Goal: Task Accomplishment & Management: Manage account settings

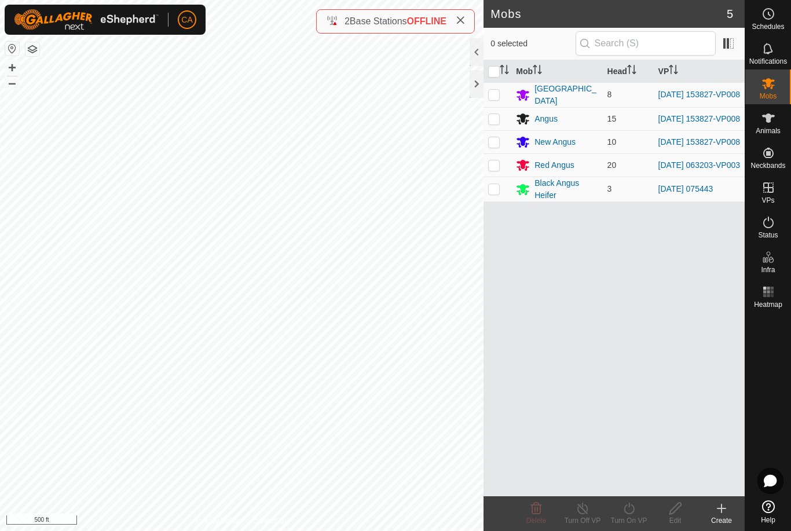
click at [460, 31] on div "2 Base Stations OFFLINE" at bounding box center [395, 21] width 159 height 24
click at [465, 10] on div "2 Base Stations OFFLINE" at bounding box center [395, 21] width 159 height 24
click at [463, 21] on icon at bounding box center [460, 20] width 9 height 9
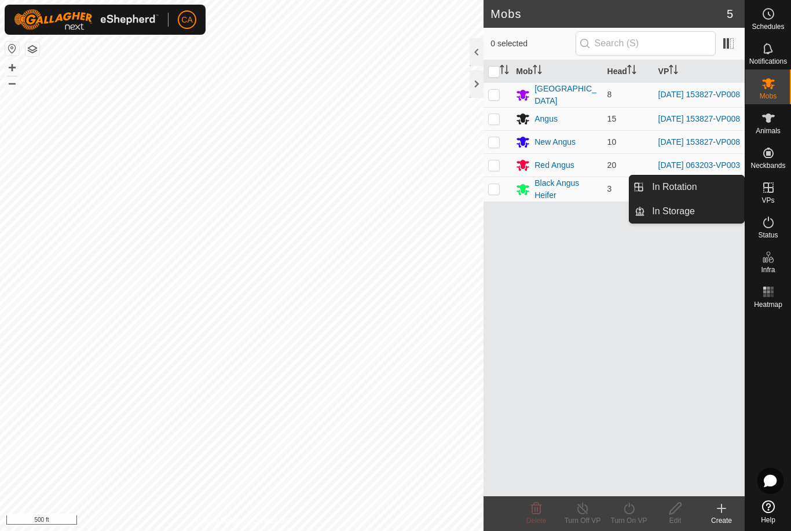
click at [682, 185] on span "In Rotation" at bounding box center [674, 187] width 45 height 14
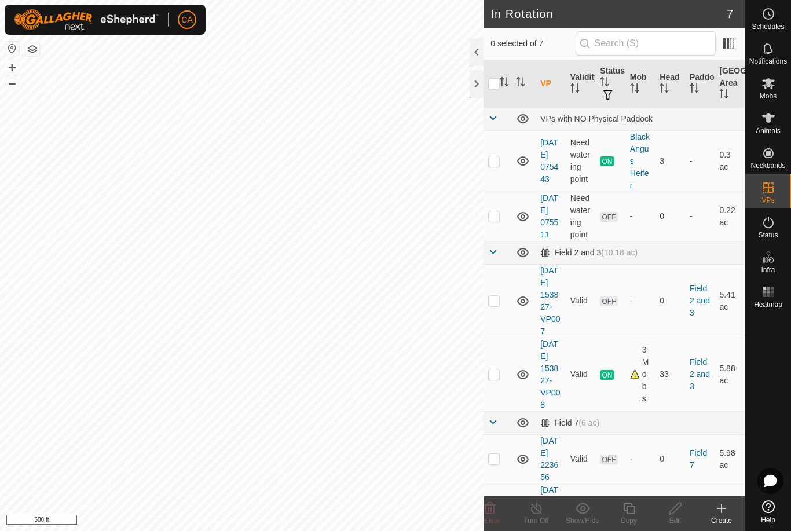
click at [498, 325] on td at bounding box center [497, 301] width 28 height 74
click at [493, 510] on icon at bounding box center [490, 508] width 14 height 14
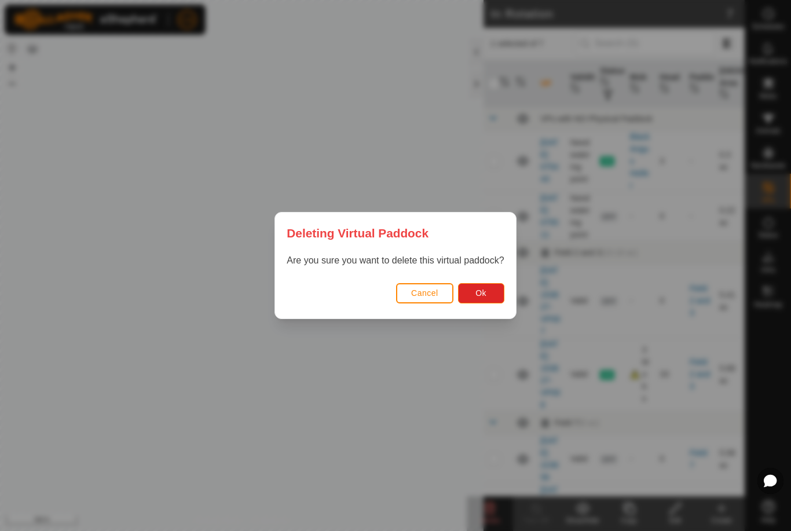
click at [480, 299] on button "Ok" at bounding box center [481, 293] width 46 height 20
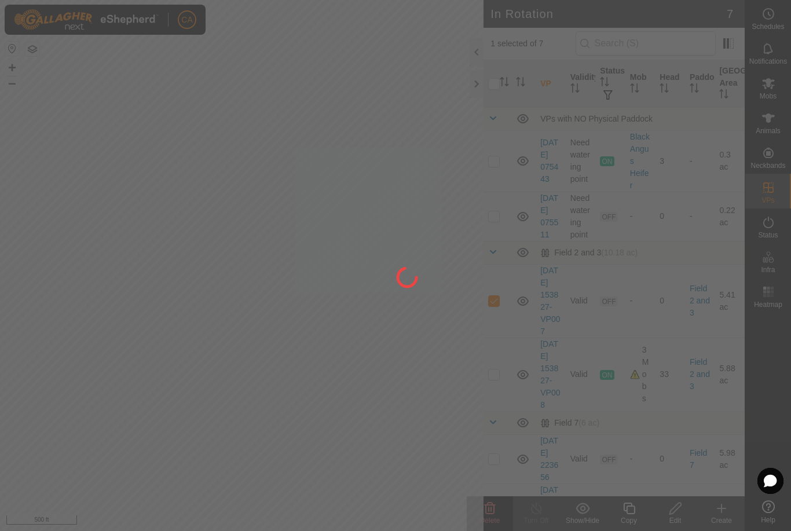
checkbox input "false"
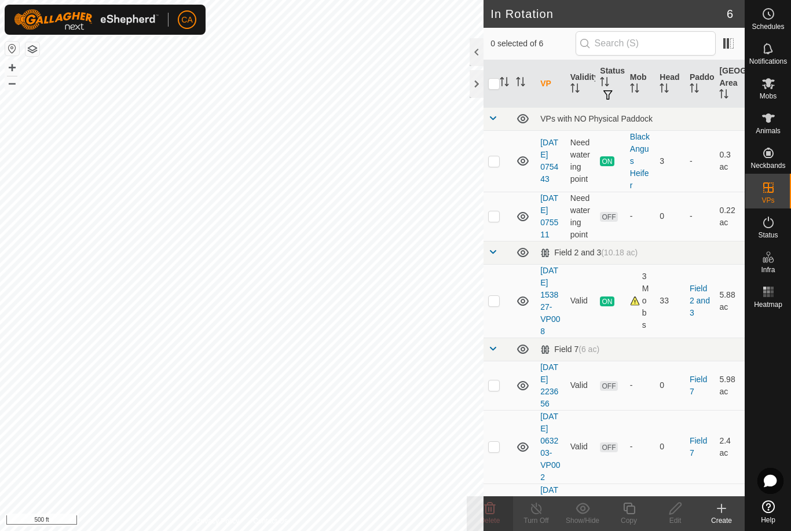
click at [719, 511] on icon at bounding box center [721, 508] width 14 height 14
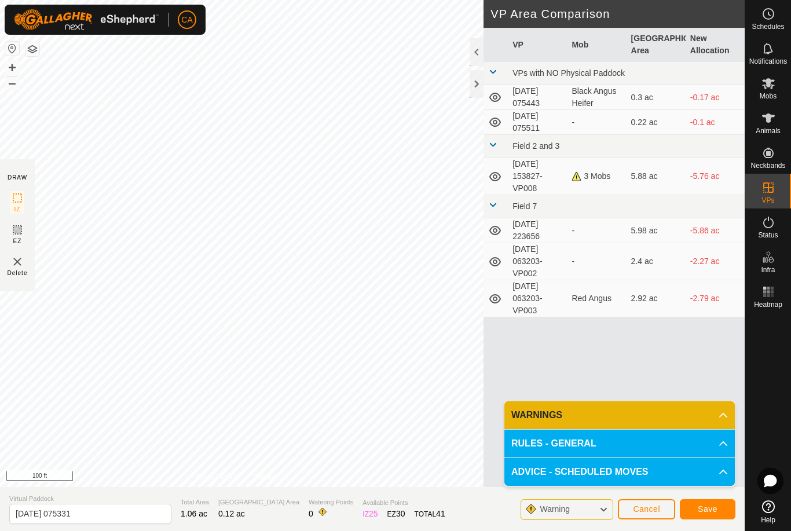
click at [37, 43] on button "button" at bounding box center [32, 49] width 14 height 14
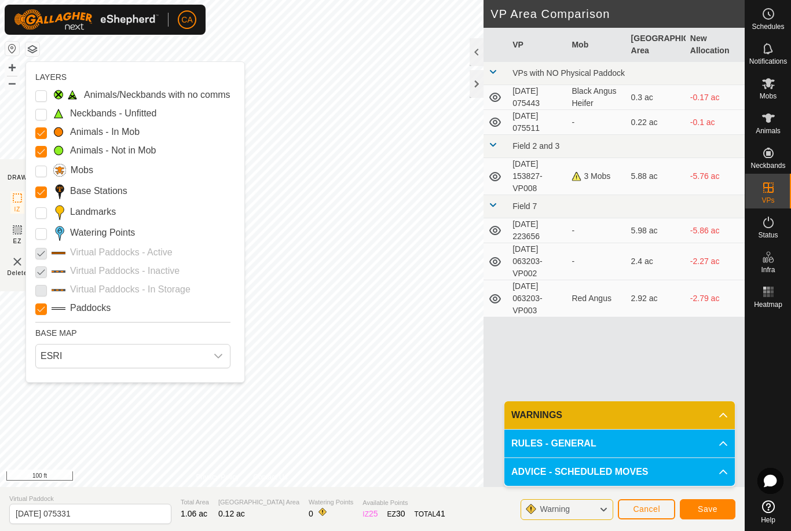
click at [46, 215] on input "Landmarks" at bounding box center [41, 213] width 12 height 12
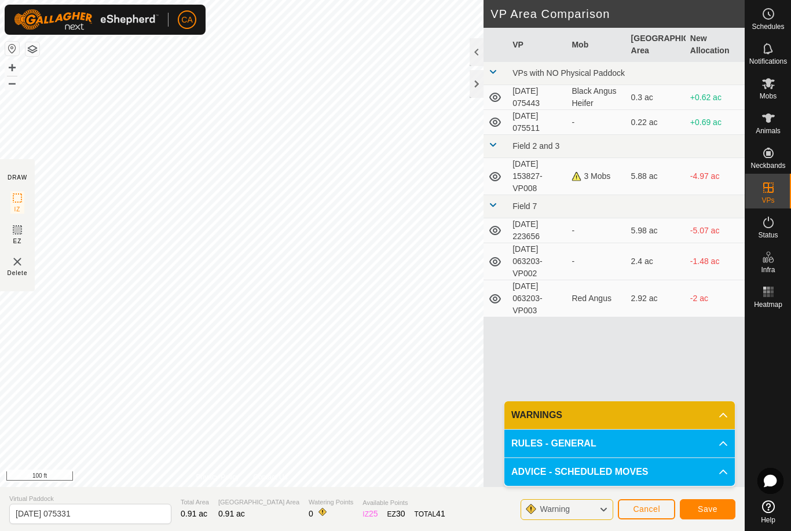
click at [704, 508] on span "Save" at bounding box center [708, 508] width 20 height 9
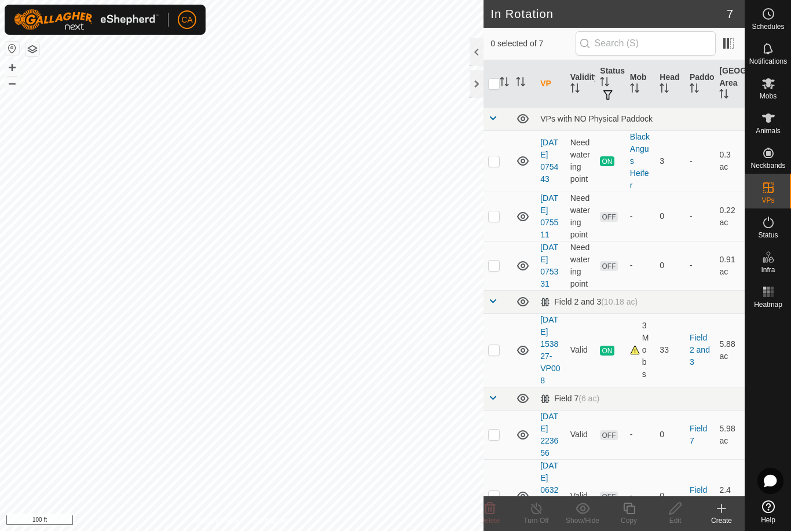
click at [772, 91] on es-mob-svg-icon at bounding box center [768, 83] width 21 height 19
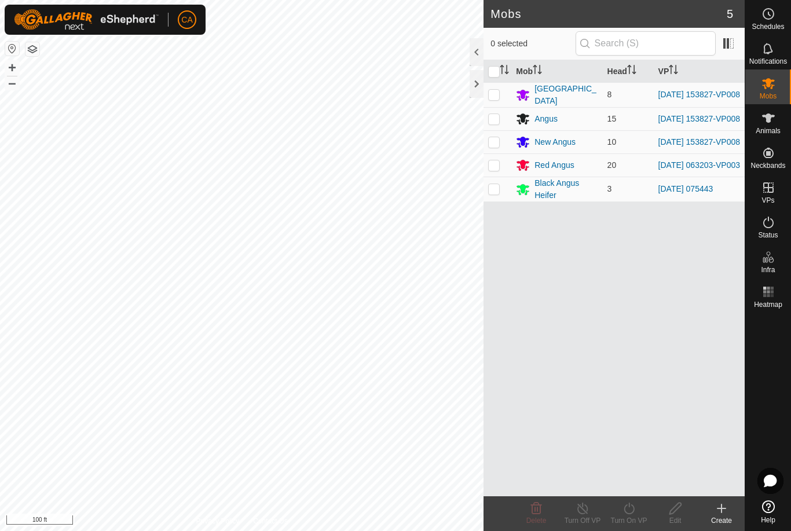
click at [493, 94] on p-checkbox at bounding box center [494, 94] width 12 height 9
checkbox input "true"
click at [496, 119] on p-checkbox at bounding box center [494, 118] width 12 height 9
checkbox input "true"
click at [497, 146] on p-checkbox at bounding box center [494, 141] width 12 height 9
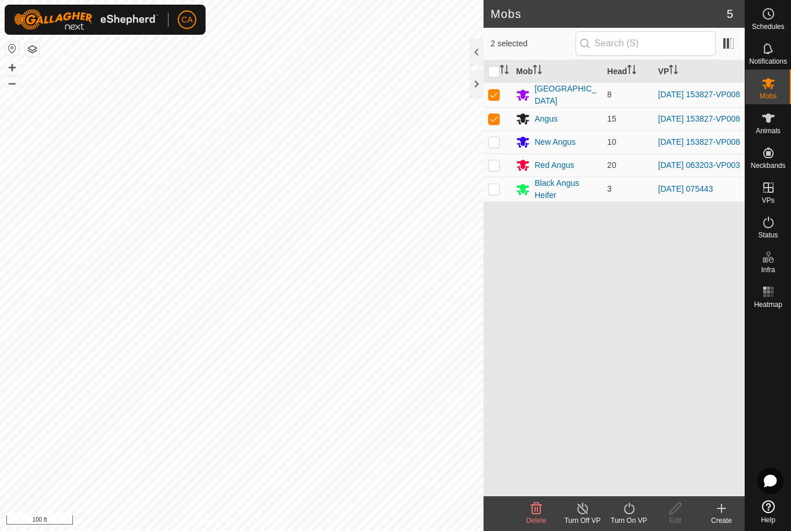
checkbox input "true"
click at [628, 515] on icon at bounding box center [629, 508] width 14 height 14
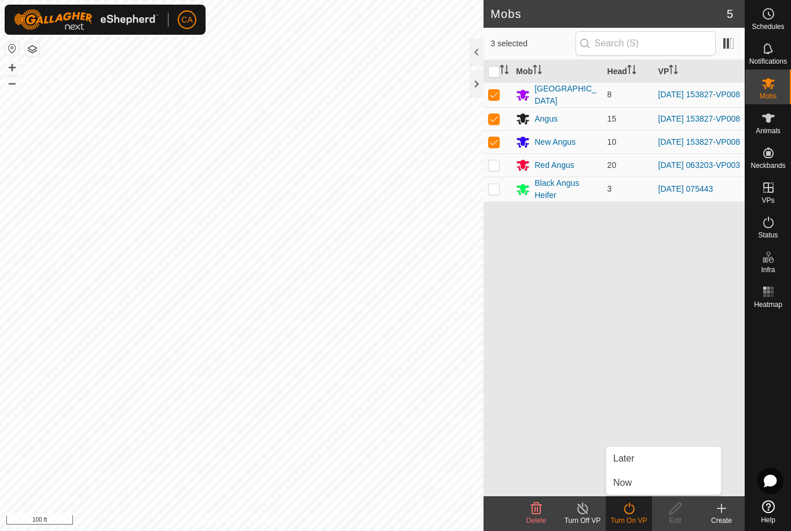
click at [650, 492] on link "Now" at bounding box center [663, 482] width 115 height 23
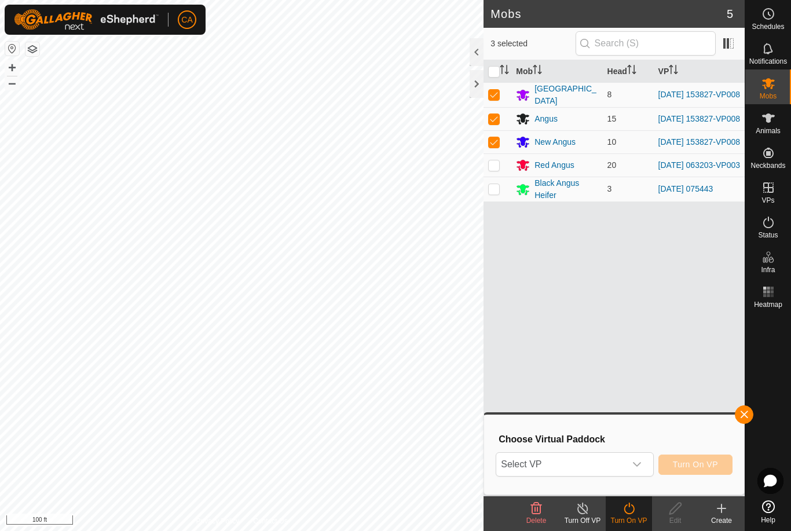
click at [600, 470] on span "Select VP" at bounding box center [560, 464] width 129 height 23
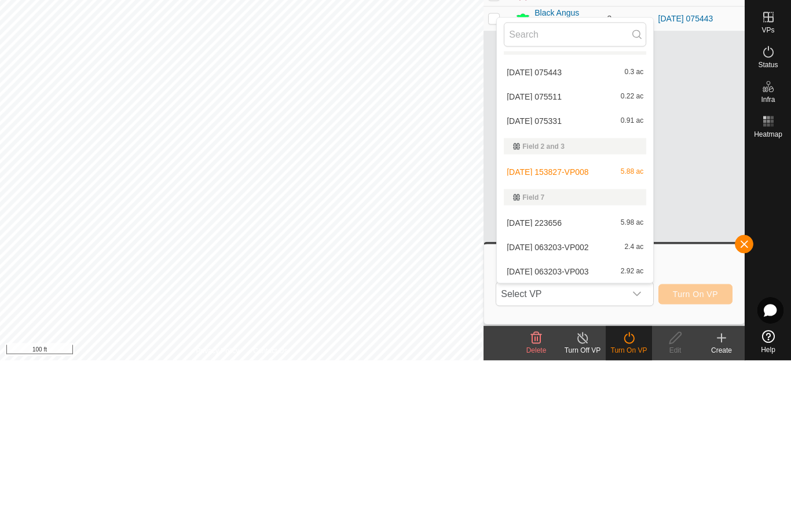
scroll to position [17, 0]
click at [568, 284] on div "[DATE] 075331 0.91 ac" at bounding box center [575, 291] width 142 height 14
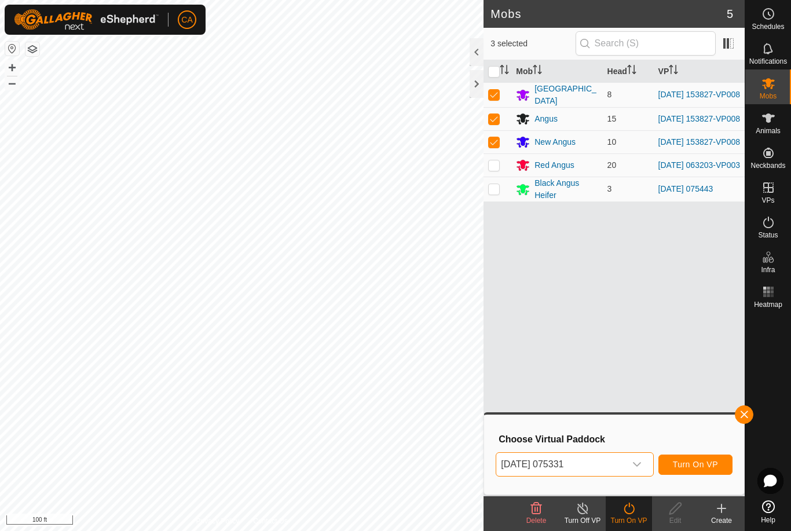
click at [697, 464] on span "Turn On VP" at bounding box center [695, 464] width 45 height 9
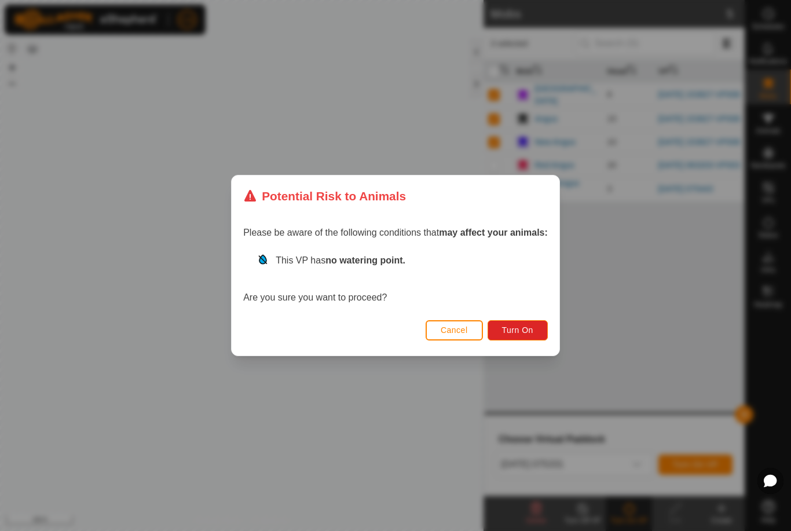
click at [530, 333] on span "Turn On" at bounding box center [517, 329] width 31 height 9
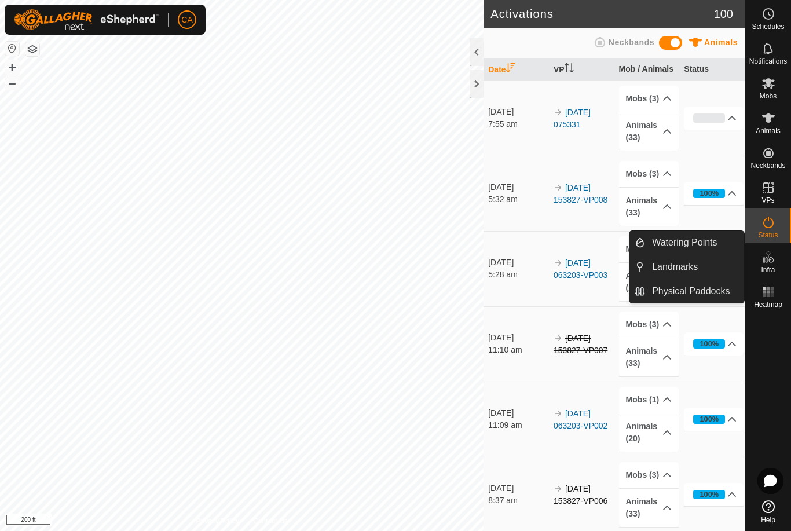
click at [697, 273] on span "Landmarks" at bounding box center [675, 267] width 46 height 14
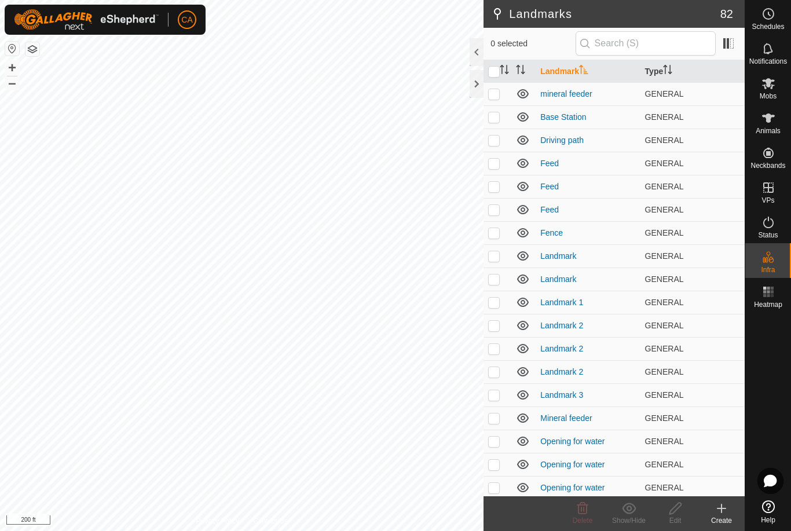
click at [498, 97] on p-checkbox at bounding box center [494, 93] width 12 height 9
click at [496, 96] on p-checkbox at bounding box center [494, 93] width 12 height 9
checkbox input "false"
click at [496, 139] on p-checkbox at bounding box center [494, 139] width 12 height 9
click at [497, 141] on p-checkbox at bounding box center [494, 139] width 12 height 9
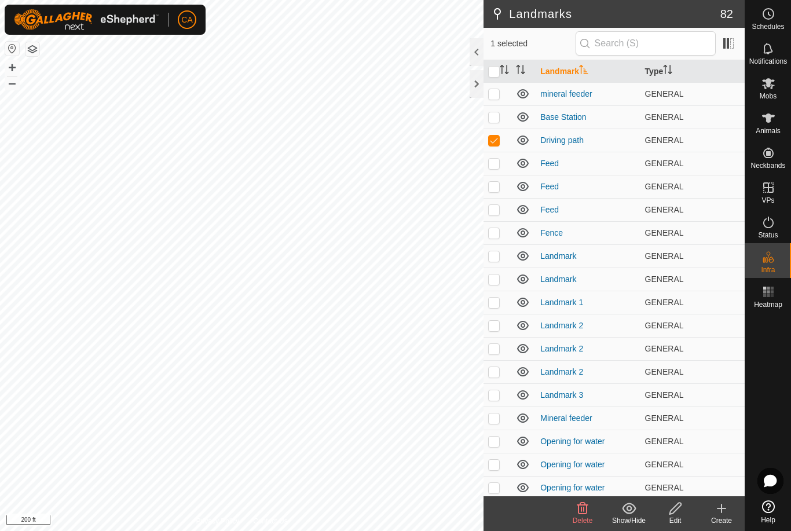
checkbox input "false"
click at [38, 50] on button "button" at bounding box center [32, 49] width 14 height 14
click at [479, 84] on div at bounding box center [477, 84] width 14 height 28
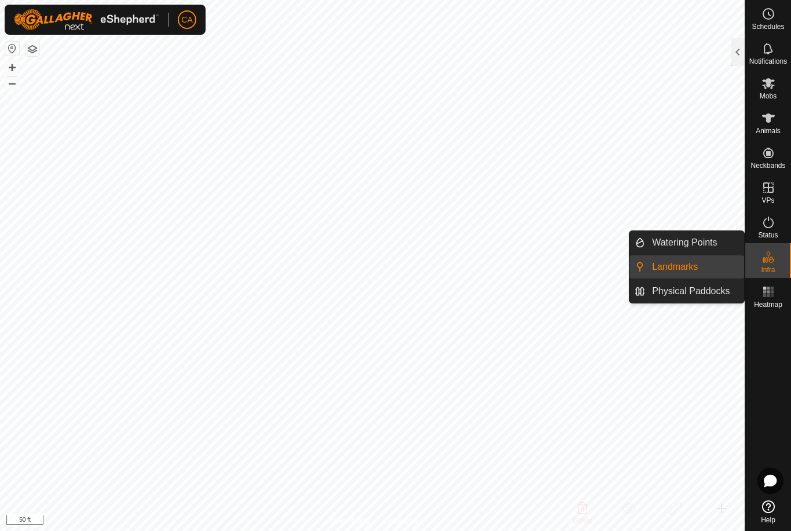
click at [739, 47] on div at bounding box center [738, 52] width 14 height 28
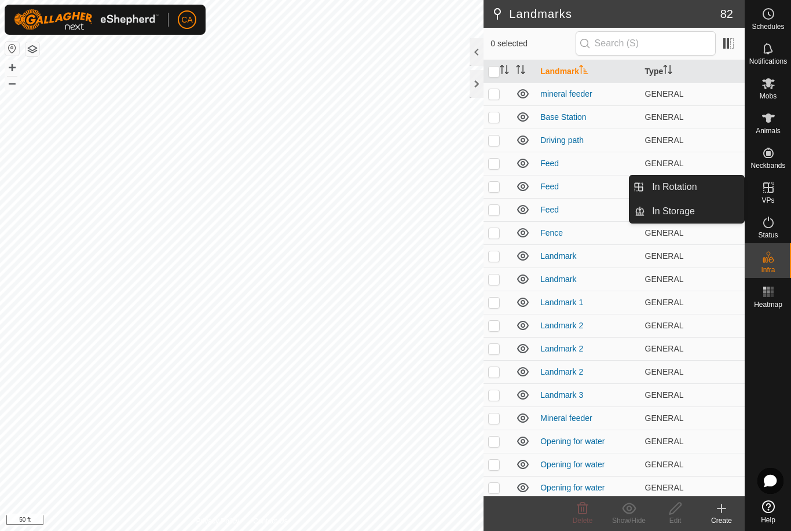
click at [712, 189] on link "In Rotation" at bounding box center [694, 186] width 99 height 23
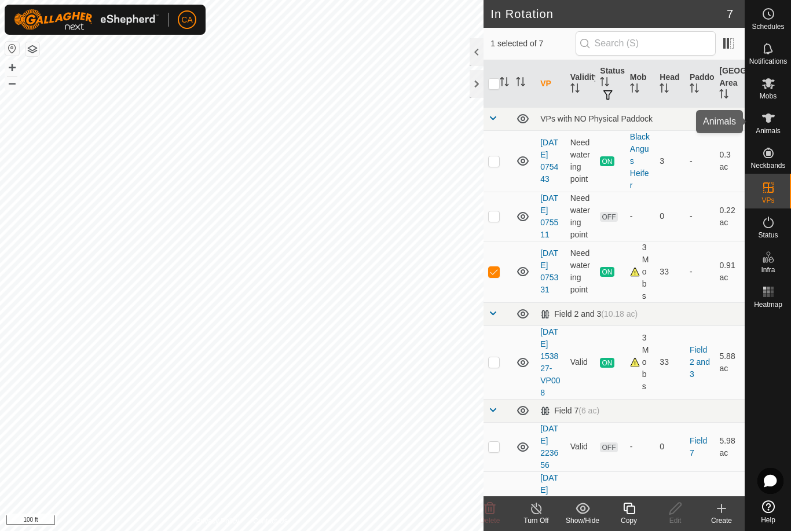
click at [771, 128] on span "Animals" at bounding box center [768, 130] width 25 height 7
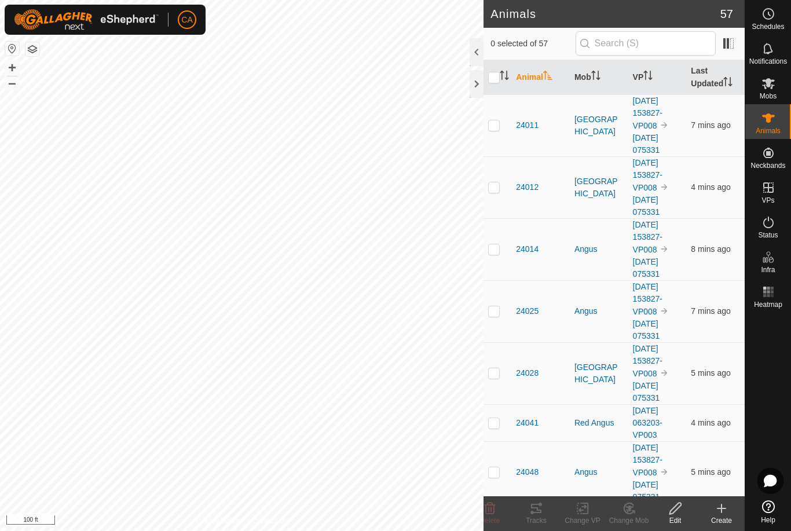
checkbox input "true"
click at [589, 80] on th "Mob" at bounding box center [599, 77] width 58 height 35
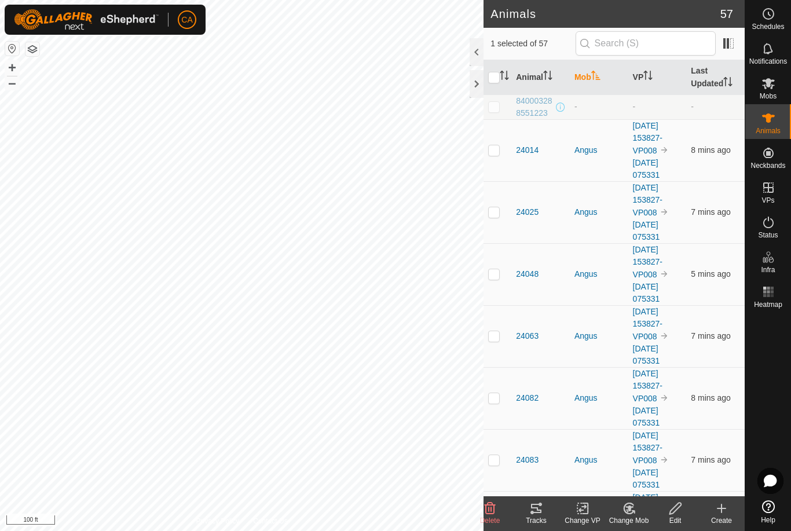
click at [596, 77] on icon "Activate to sort" at bounding box center [595, 75] width 9 height 9
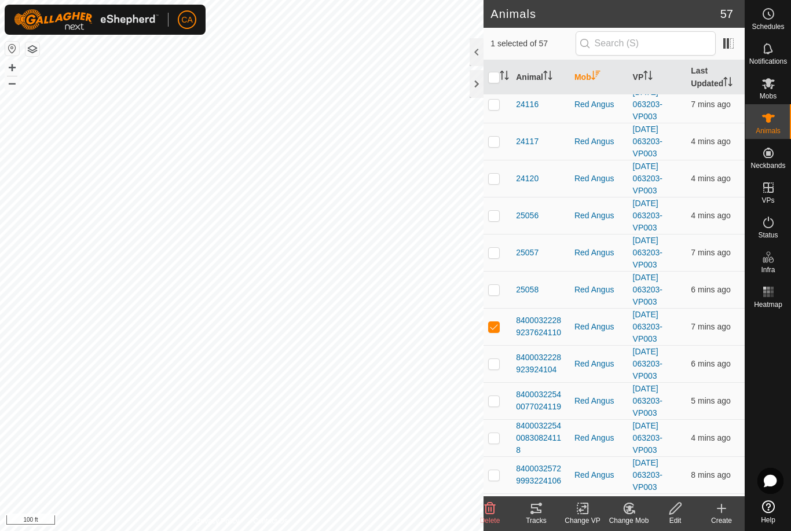
scroll to position [727, 0]
checkbox input "true"
checkbox input "false"
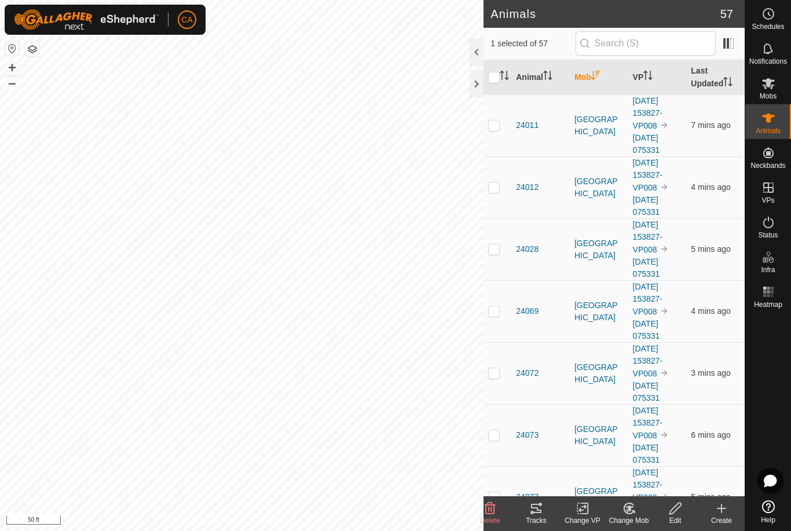
scroll to position [0, 0]
click at [496, 127] on p-checkbox at bounding box center [494, 124] width 12 height 9
checkbox input "true"
click at [496, 187] on p-checkbox at bounding box center [494, 186] width 12 height 9
checkbox input "true"
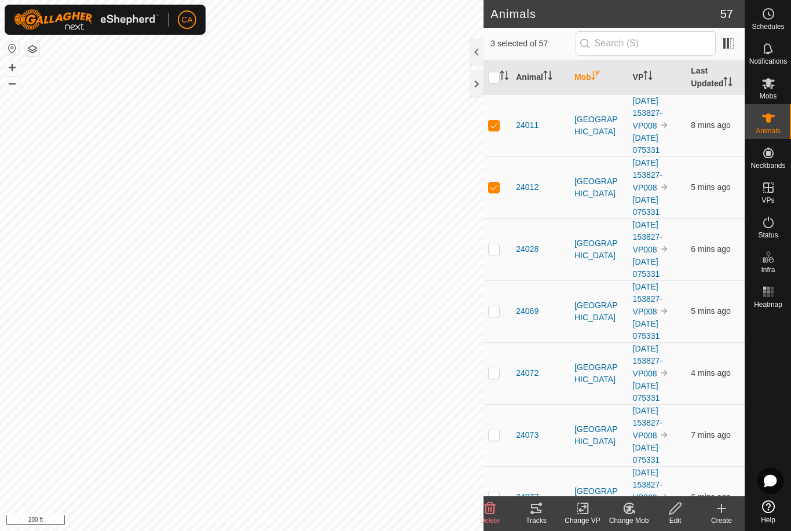
click at [500, 258] on td at bounding box center [497, 249] width 28 height 62
checkbox input "true"
click at [504, 320] on td at bounding box center [497, 311] width 28 height 62
checkbox input "true"
click at [501, 374] on td at bounding box center [497, 373] width 28 height 62
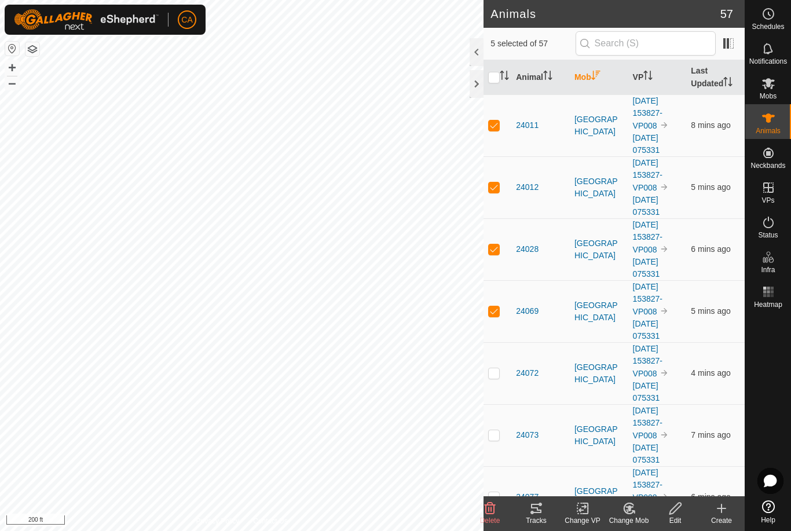
checkbox input "true"
click at [502, 431] on td at bounding box center [497, 435] width 28 height 62
checkbox input "true"
click at [602, 298] on td "[GEOGRAPHIC_DATA]" at bounding box center [599, 311] width 58 height 62
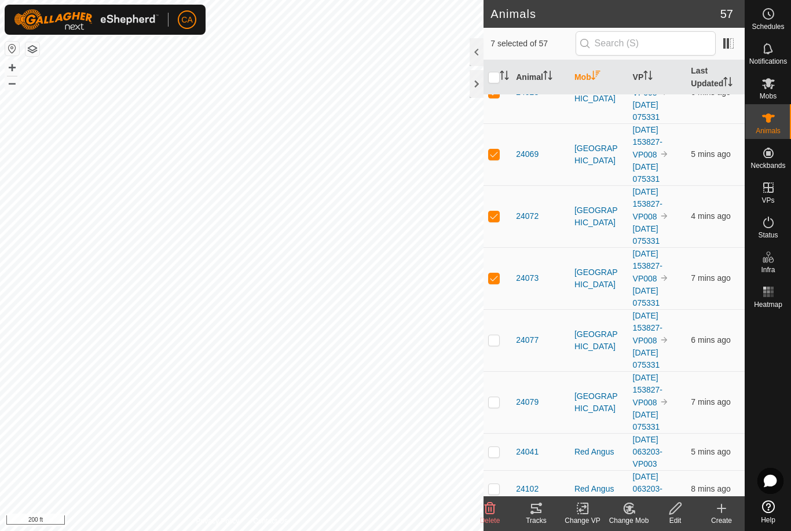
scroll to position [162, 0]
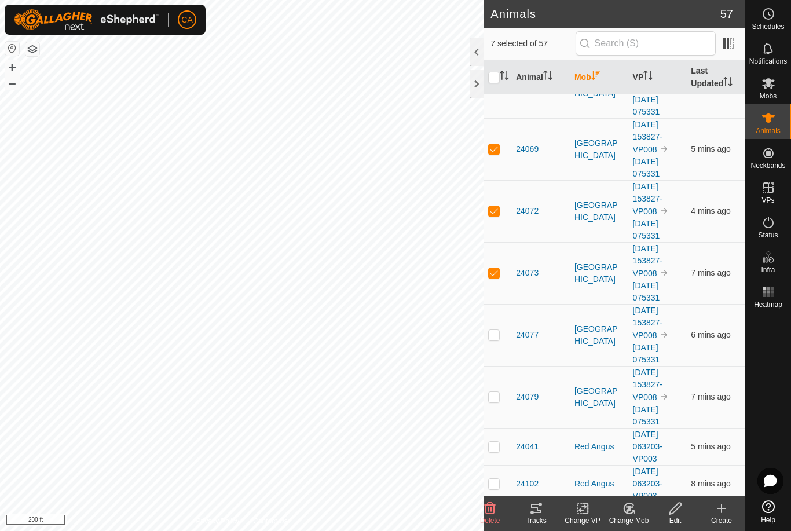
click at [502, 340] on td at bounding box center [497, 335] width 28 height 62
checkbox input "true"
click at [499, 399] on p-checkbox at bounding box center [494, 396] width 12 height 9
checkbox input "true"
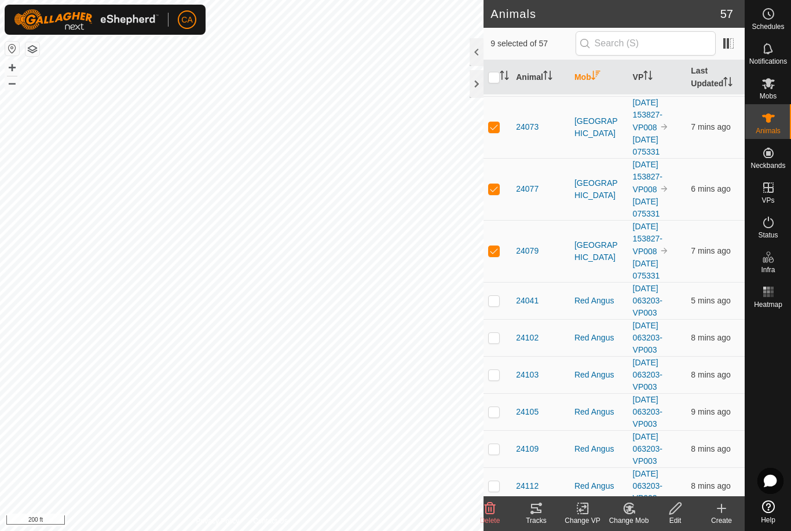
scroll to position [309, 0]
click at [540, 513] on icon at bounding box center [536, 508] width 10 height 9
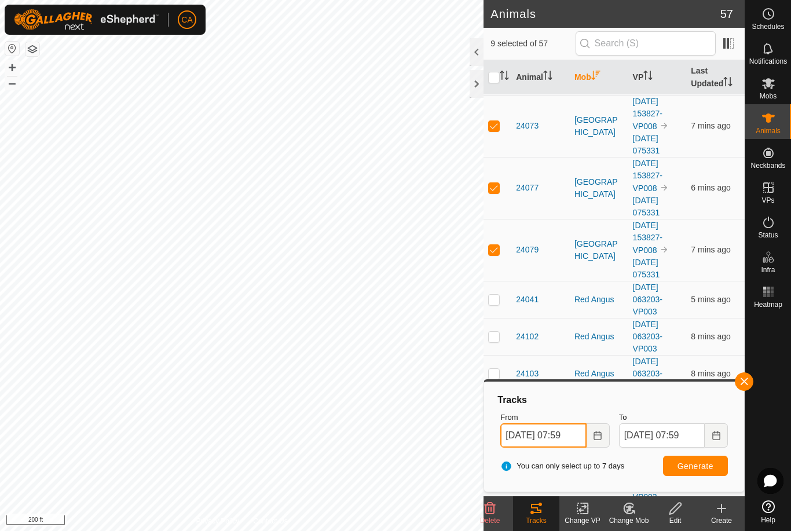
click at [569, 435] on input "[DATE] 07:59" at bounding box center [543, 435] width 86 height 24
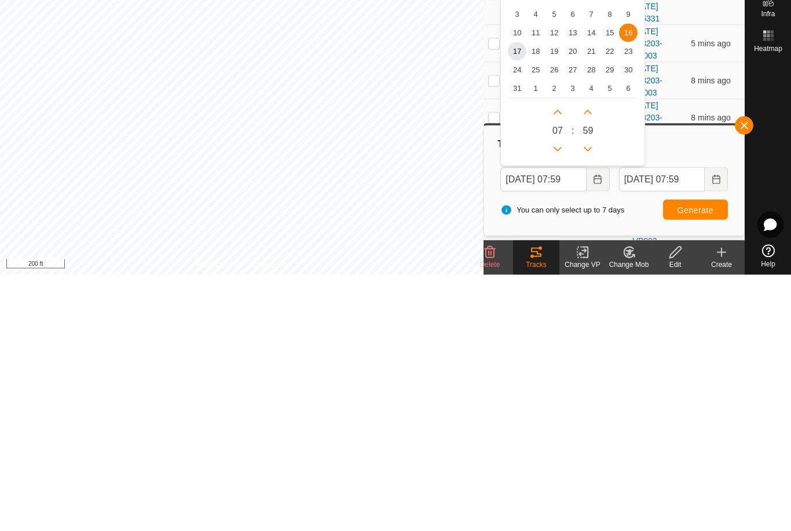
click at [519, 298] on span "17" at bounding box center [517, 307] width 19 height 19
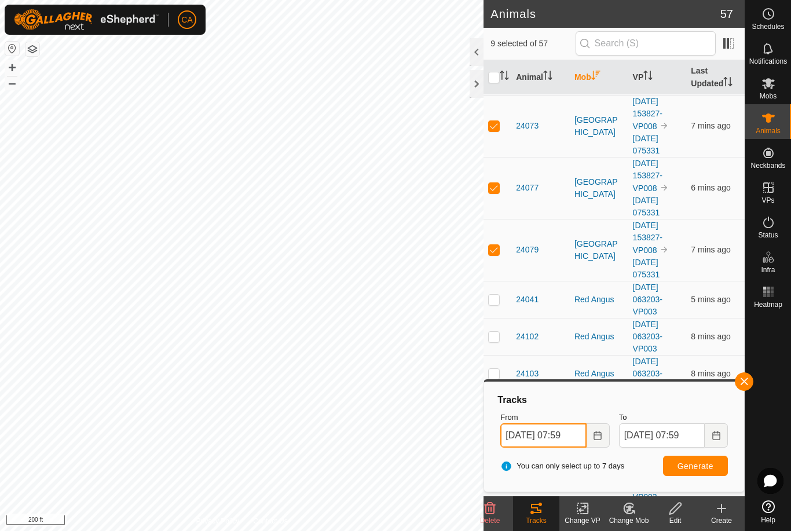
click at [565, 442] on input "[DATE] 07:59" at bounding box center [543, 435] width 86 height 24
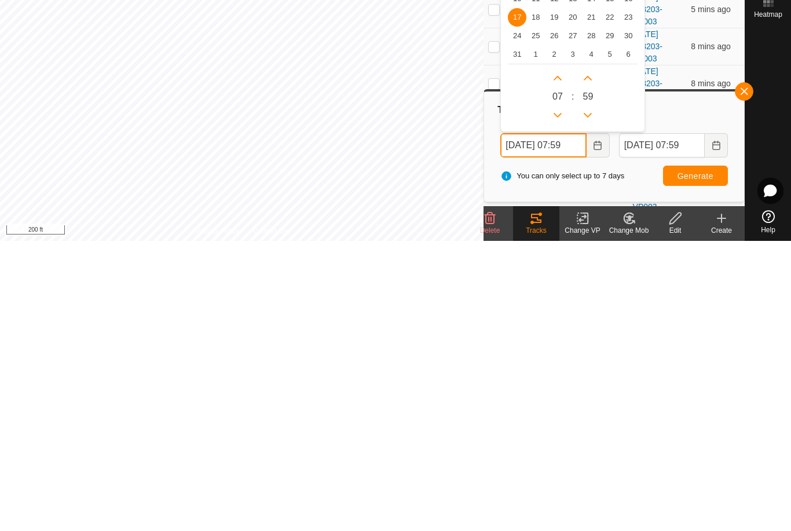
click at [557, 403] on icon "Previous Hour" at bounding box center [557, 405] width 8 height 5
click at [557, 396] on button "Previous Hour" at bounding box center [557, 405] width 19 height 19
click at [558, 396] on button "Previous Hour" at bounding box center [557, 405] width 19 height 19
type input "[DATE] 03:59"
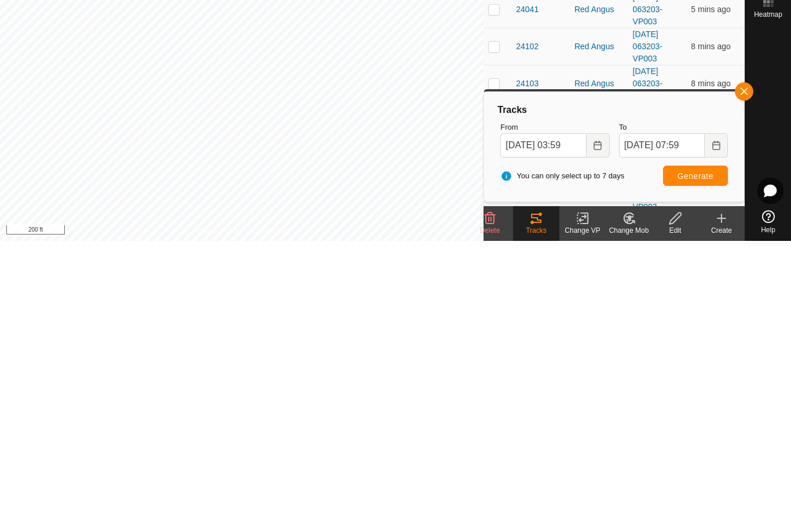
click at [706, 456] on button "Generate" at bounding box center [695, 466] width 65 height 20
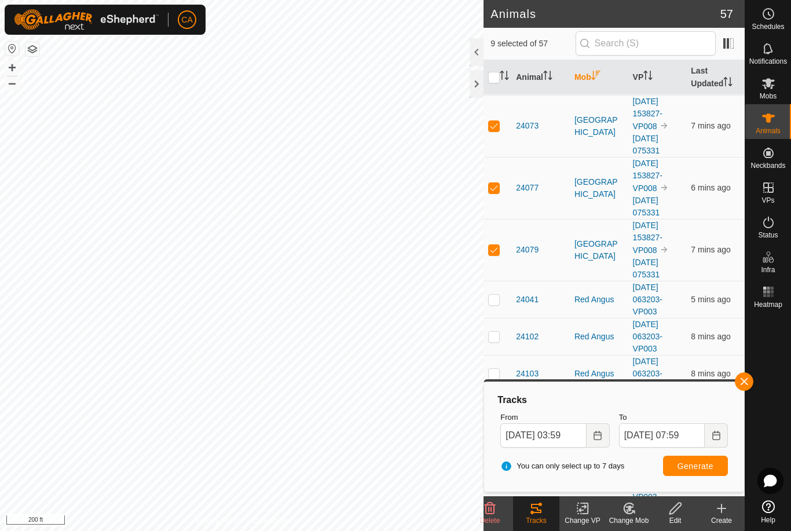
click at [494, 79] on input "checkbox" at bounding box center [494, 78] width 12 height 12
checkbox input "true"
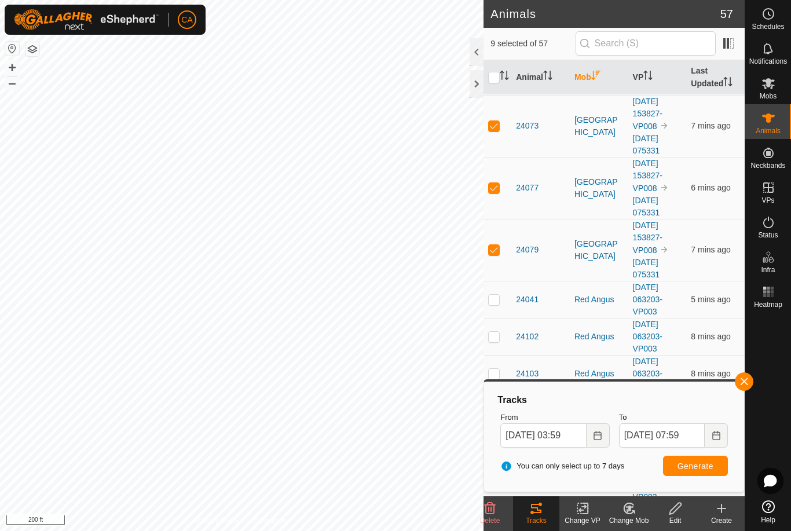
checkbox input "true"
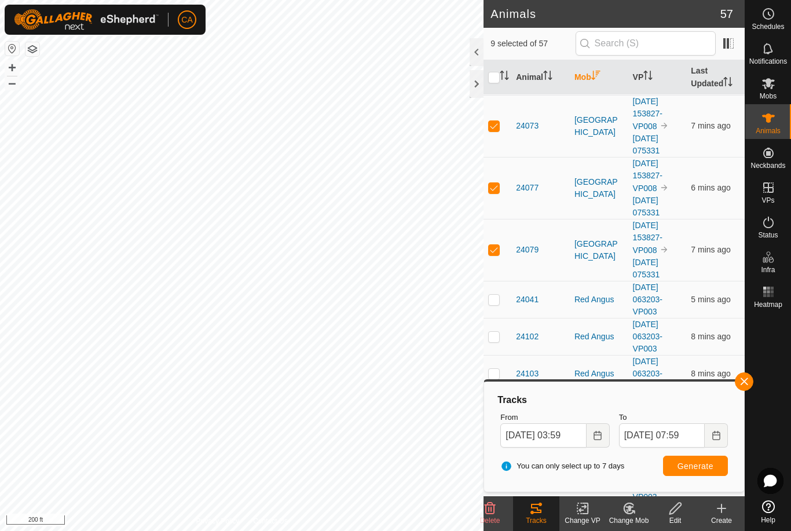
checkbox input "true"
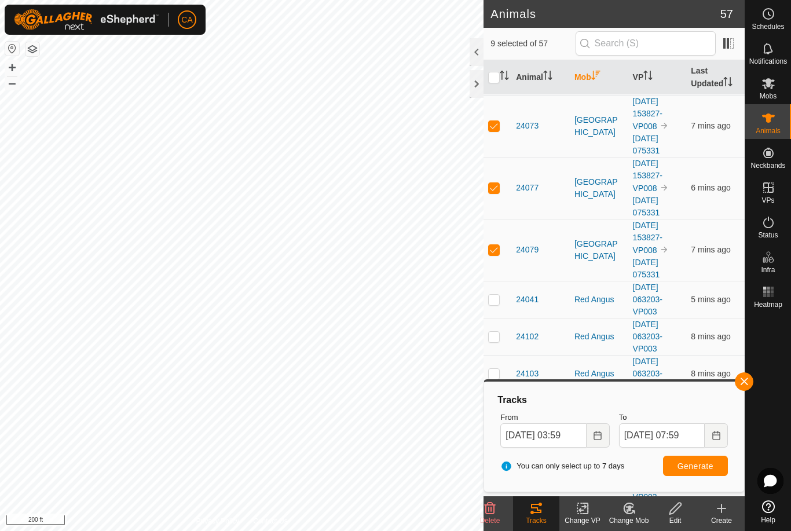
checkbox input "true"
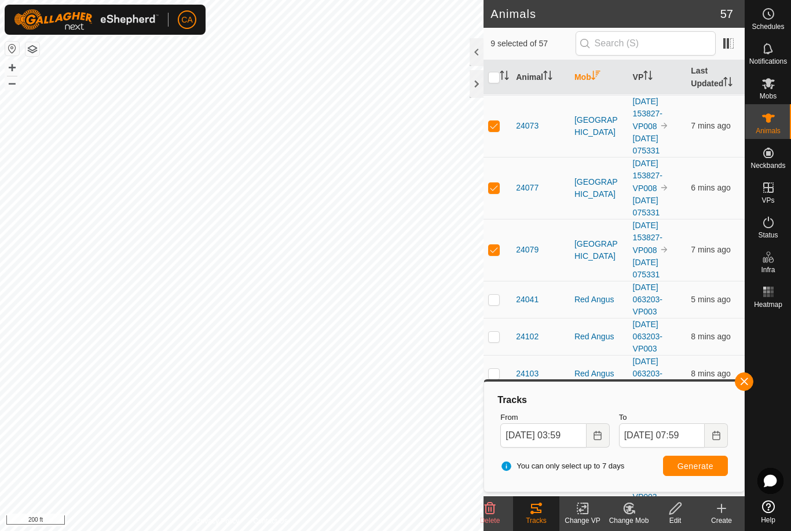
checkbox input "true"
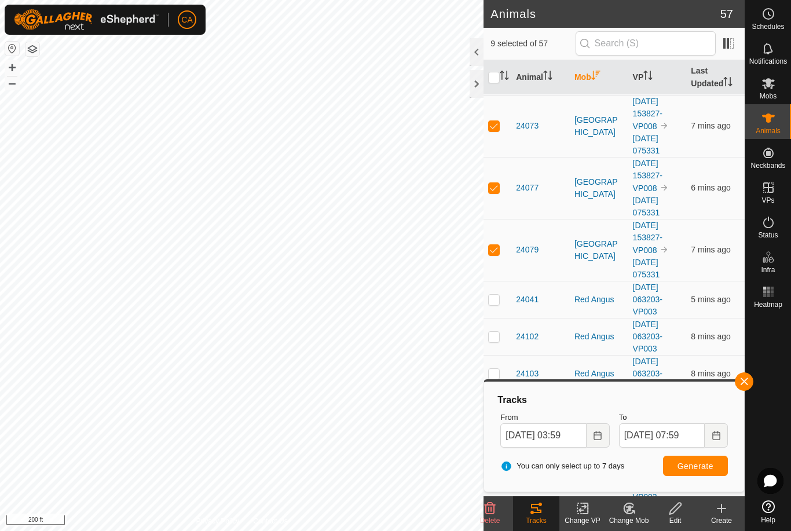
checkbox input "true"
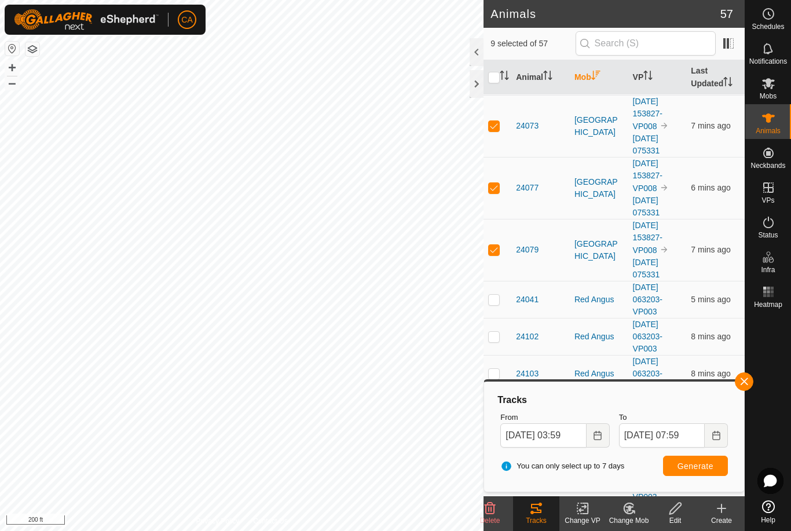
checkbox input "true"
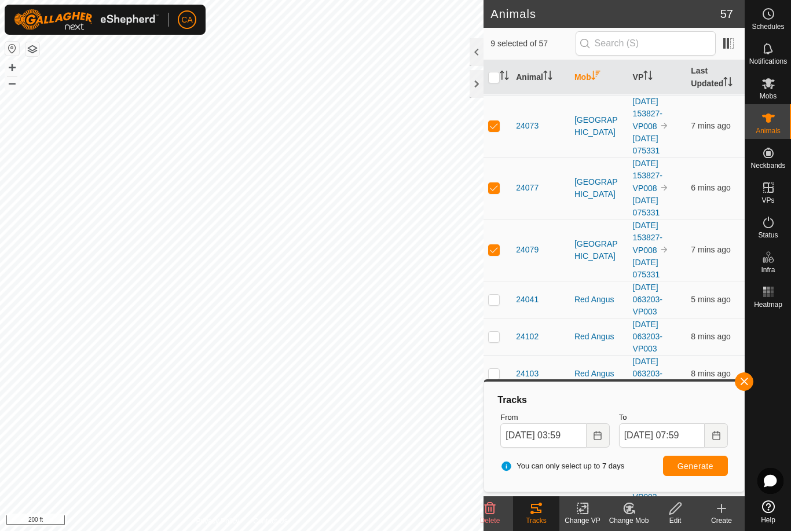
checkbox input "true"
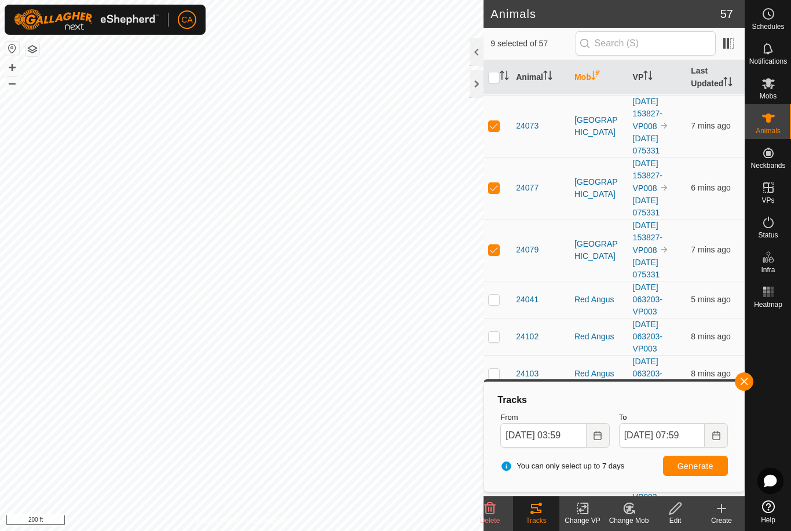
checkbox input "true"
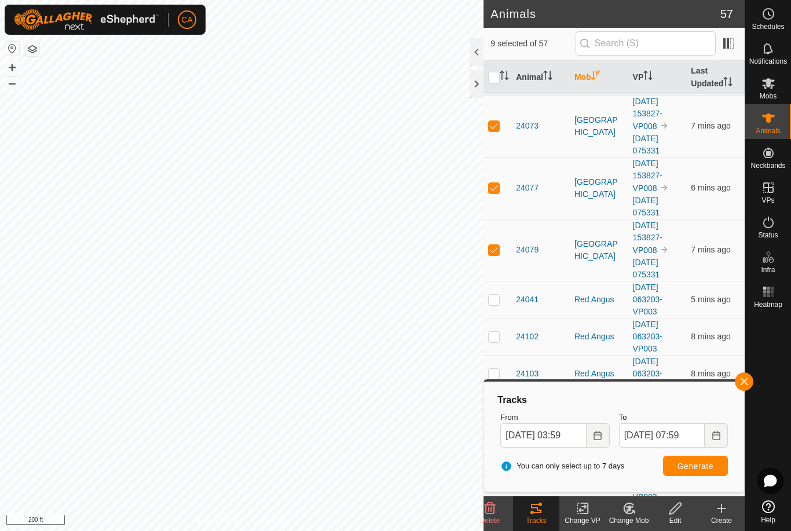
checkbox input "true"
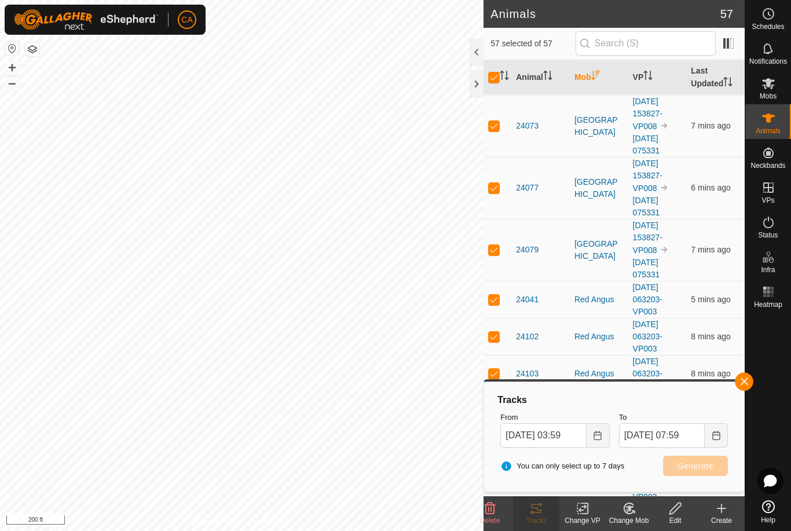
click at [494, 83] on input "checkbox" at bounding box center [494, 78] width 12 height 12
checkbox input "false"
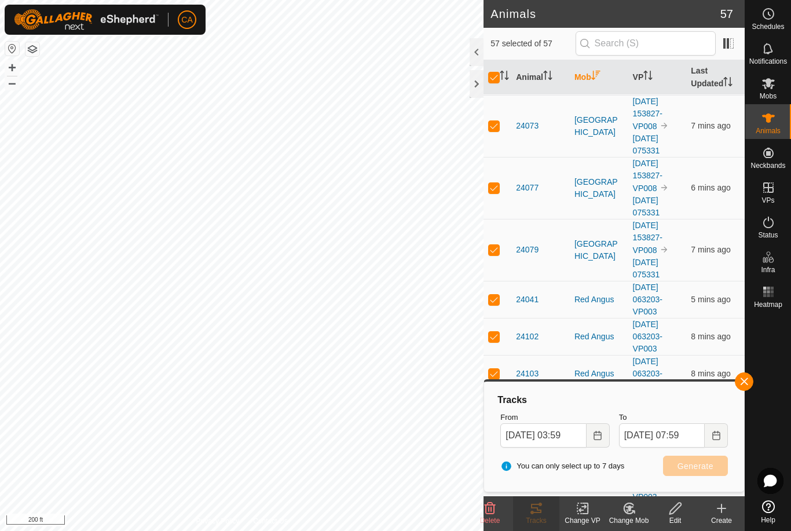
checkbox input "false"
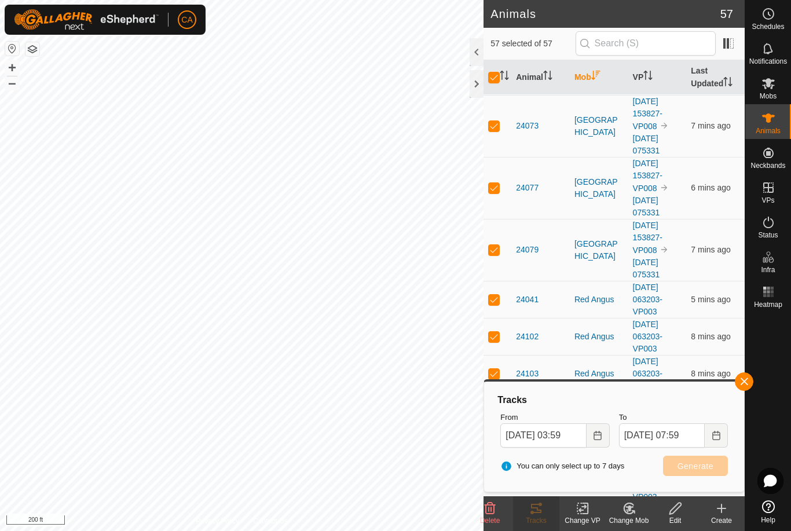
checkbox input "false"
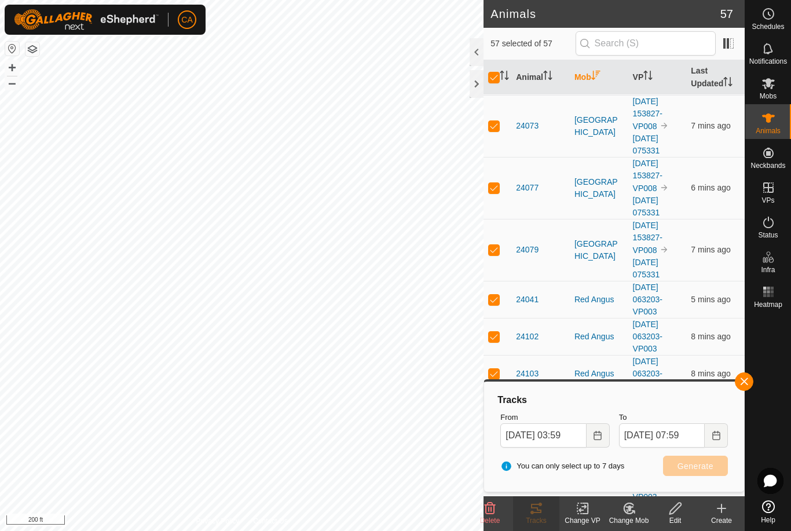
checkbox input "false"
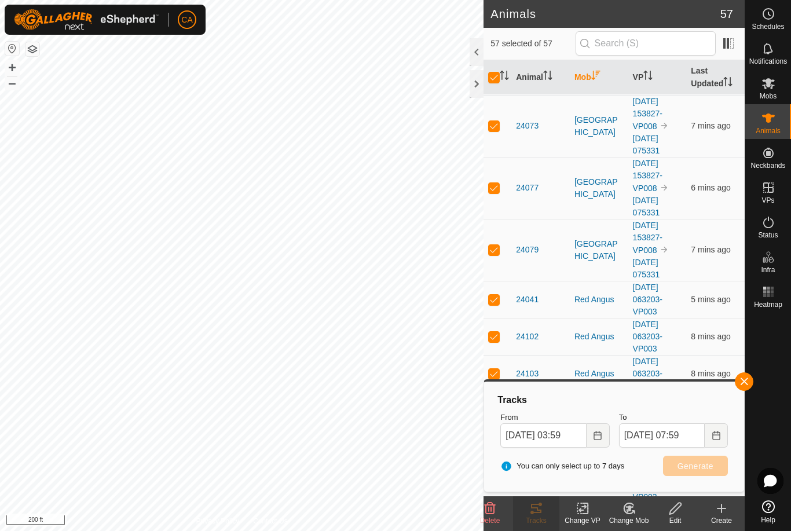
checkbox input "false"
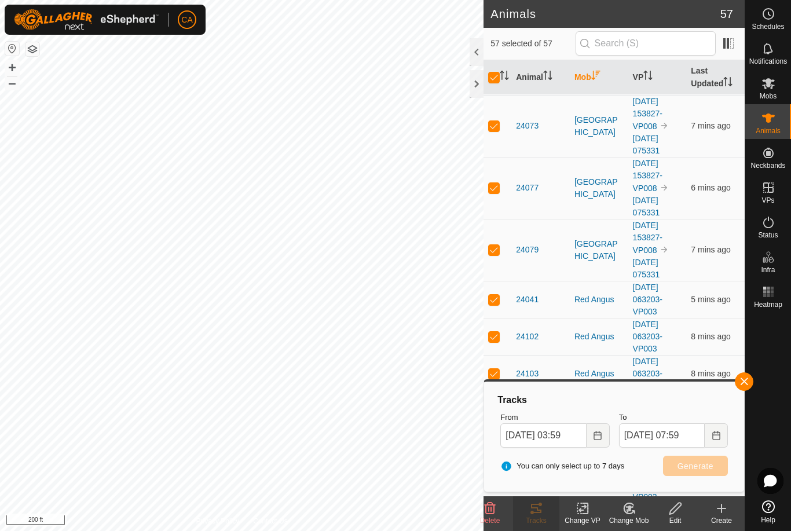
checkbox input "false"
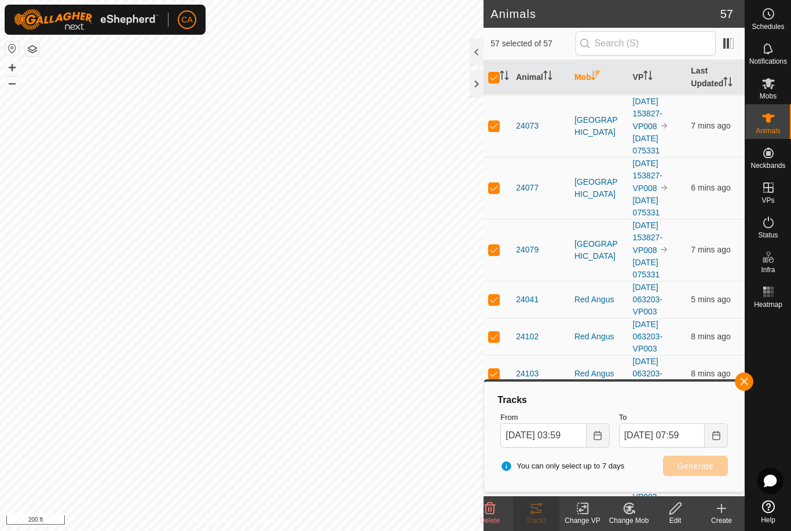
checkbox input "false"
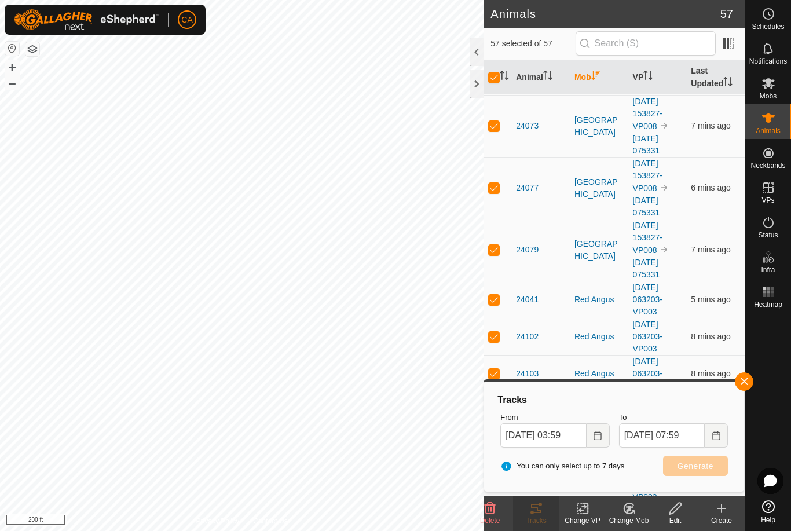
checkbox input "false"
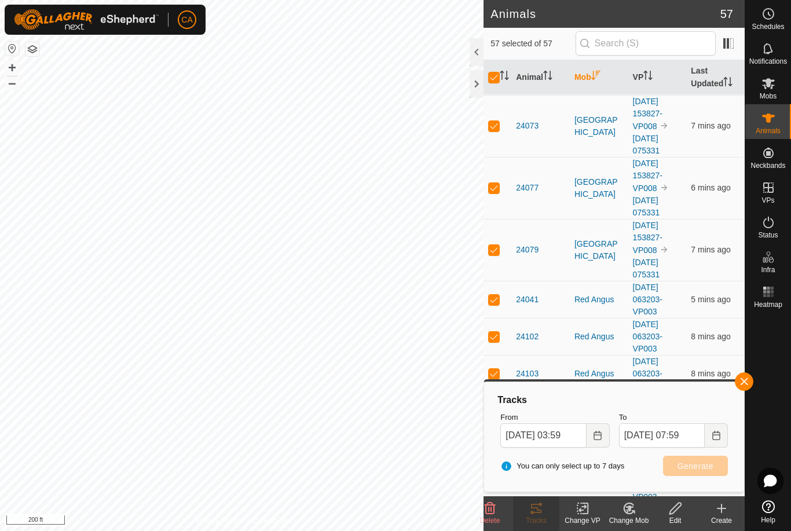
checkbox input "false"
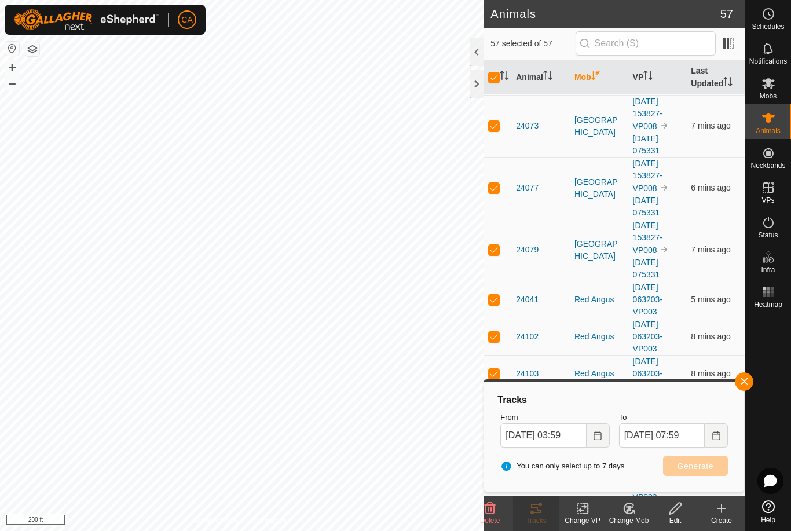
checkbox input "false"
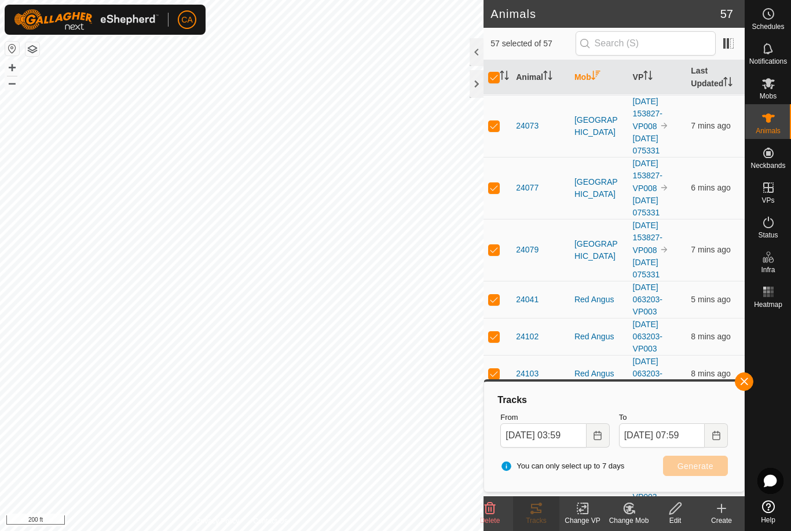
checkbox input "false"
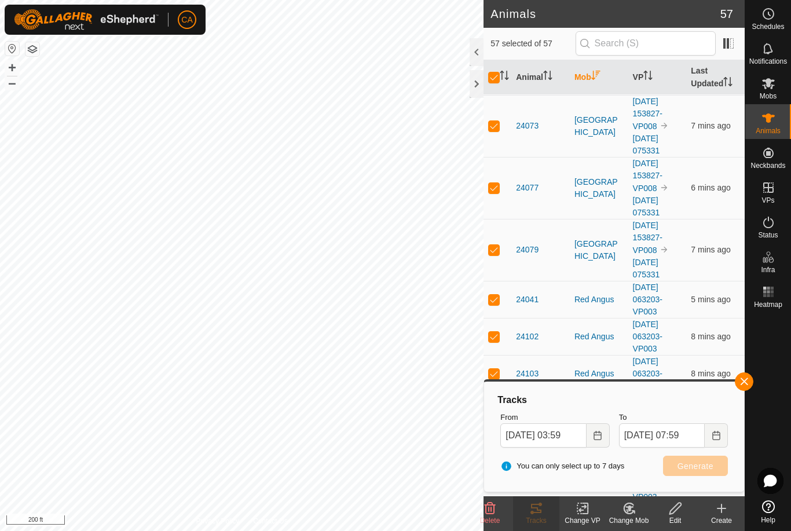
checkbox input "false"
click at [594, 75] on icon "Activate to sort" at bounding box center [595, 75] width 9 height 9
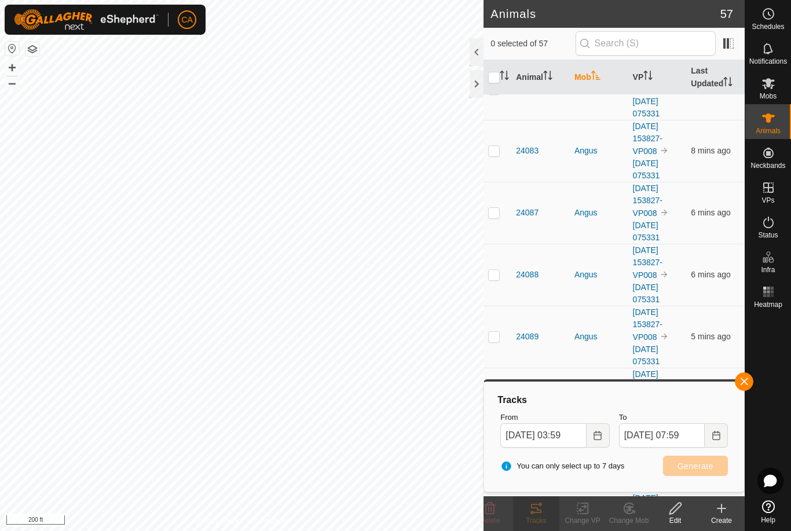
scroll to position [0, 0]
click at [497, 154] on p-checkbox at bounding box center [494, 149] width 12 height 9
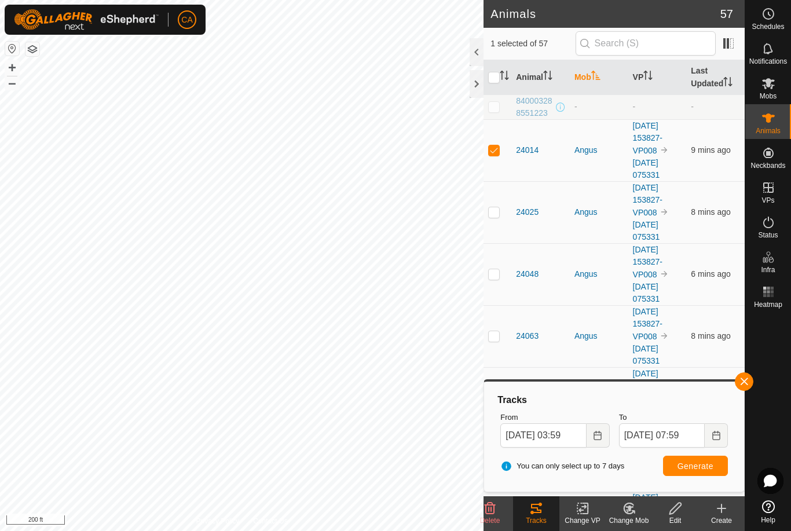
checkbox input "true"
click at [497, 217] on p-checkbox at bounding box center [494, 211] width 12 height 9
checkbox input "true"
click at [496, 274] on p-checkbox at bounding box center [494, 273] width 12 height 9
checkbox input "true"
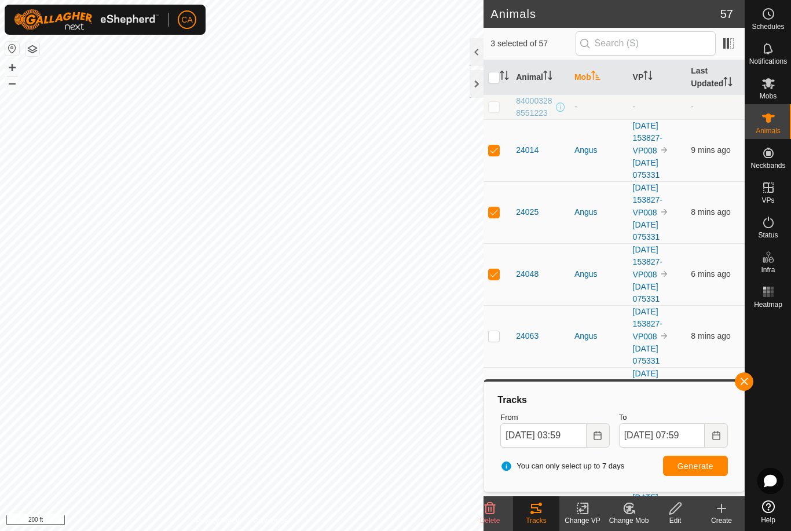
click at [504, 332] on td at bounding box center [497, 336] width 28 height 62
checkbox input "true"
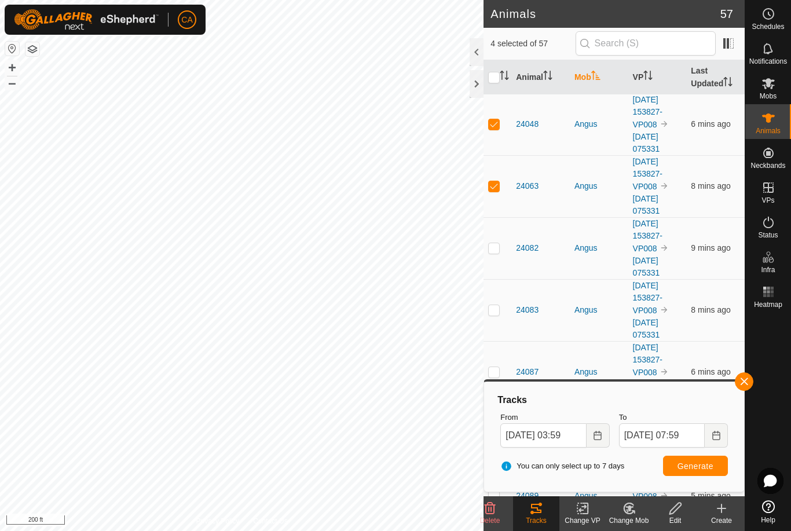
scroll to position [157, 0]
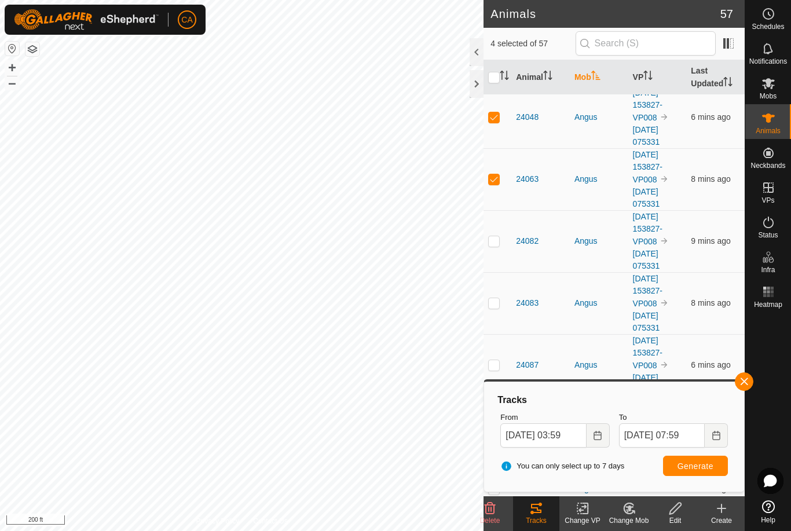
click at [497, 244] on p-checkbox at bounding box center [494, 240] width 12 height 9
checkbox input "true"
click at [503, 302] on td at bounding box center [497, 303] width 28 height 62
checkbox input "true"
click at [499, 364] on p-checkbox at bounding box center [494, 364] width 12 height 9
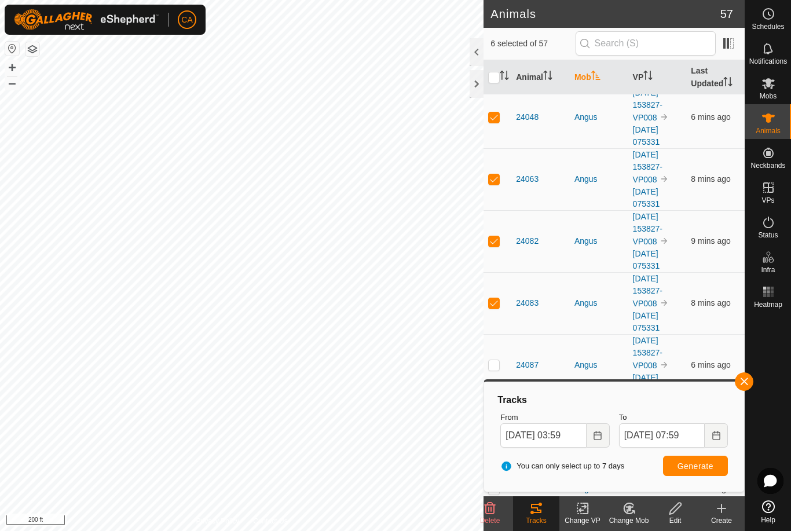
checkbox input "true"
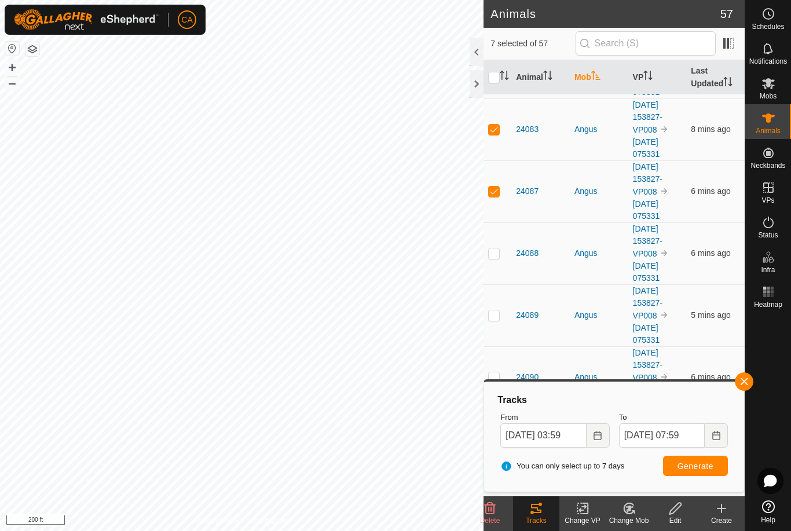
scroll to position [331, 0]
click at [495, 259] on td at bounding box center [497, 253] width 28 height 62
checkbox input "true"
click at [499, 321] on td at bounding box center [497, 315] width 28 height 62
checkbox input "true"
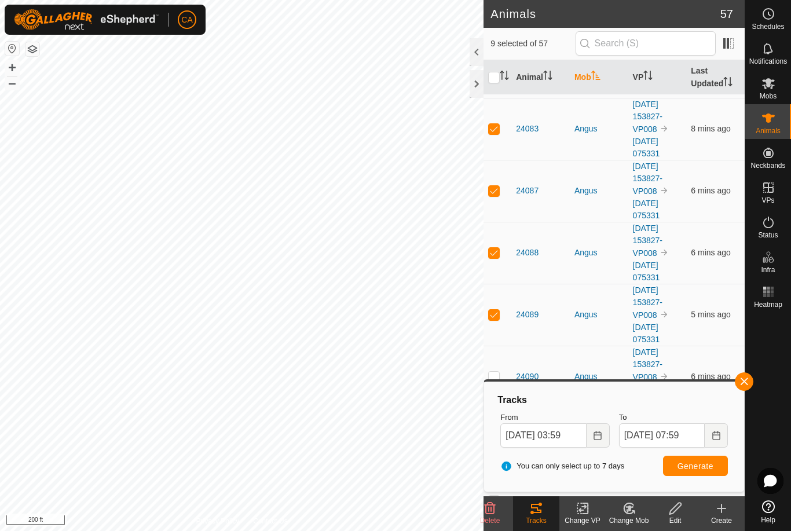
click at [498, 376] on p-checkbox at bounding box center [494, 376] width 12 height 9
checkbox input "true"
click at [695, 475] on button "Generate" at bounding box center [695, 466] width 65 height 20
click at [500, 74] on icon "Activate to sort" at bounding box center [504, 75] width 9 height 9
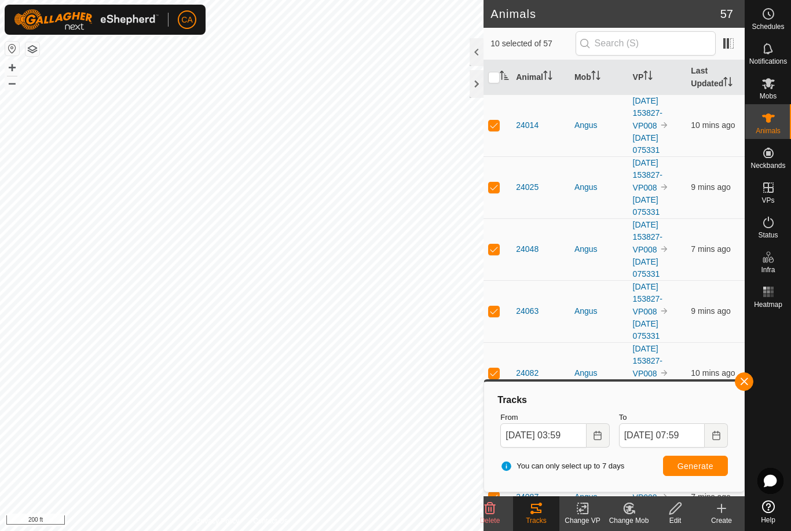
click at [503, 73] on icon "Activate to sort" at bounding box center [504, 75] width 9 height 9
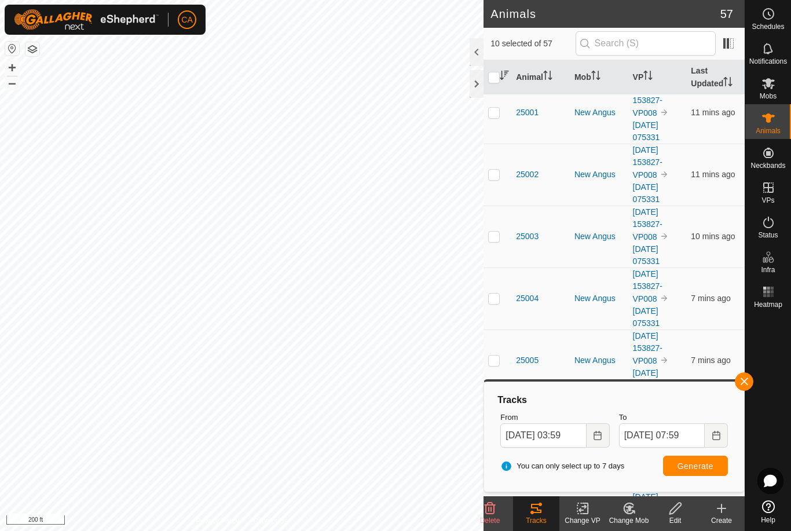
scroll to position [421, 0]
click at [499, 108] on p-checkbox at bounding box center [494, 112] width 12 height 9
checkbox input "true"
click at [502, 116] on td at bounding box center [497, 113] width 28 height 62
checkbox input "true"
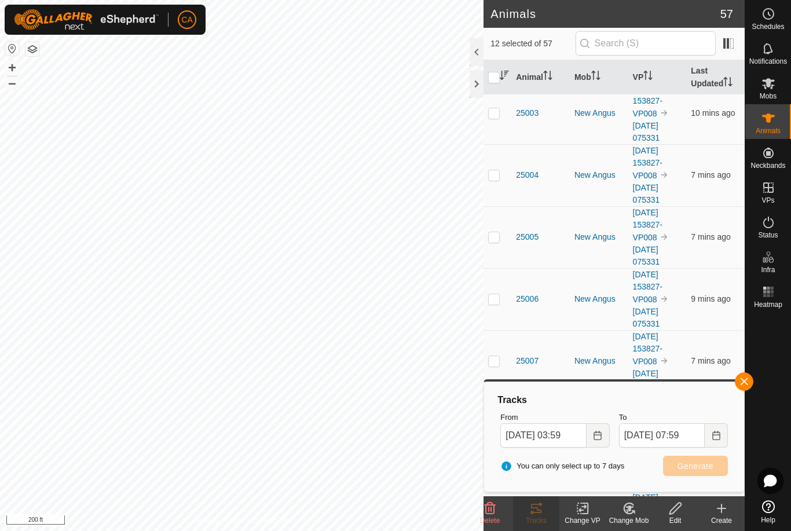
click at [748, 383] on span "button" at bounding box center [743, 381] width 9 height 9
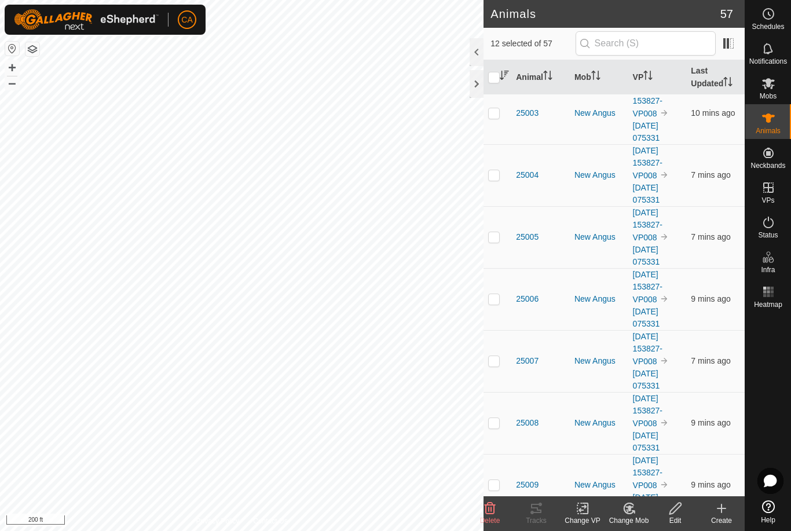
click at [497, 177] on p-checkbox at bounding box center [494, 174] width 12 height 9
checkbox input "true"
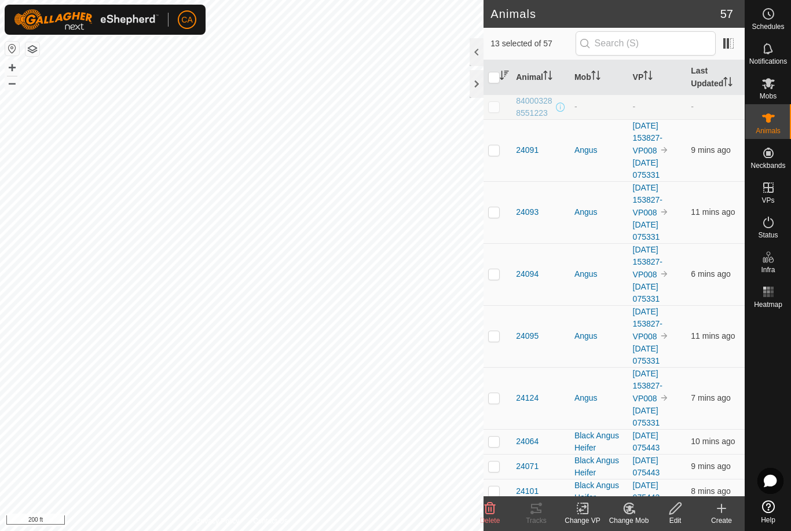
scroll to position [0, 0]
click at [500, 75] on icon "Activate to sort" at bounding box center [504, 75] width 9 height 9
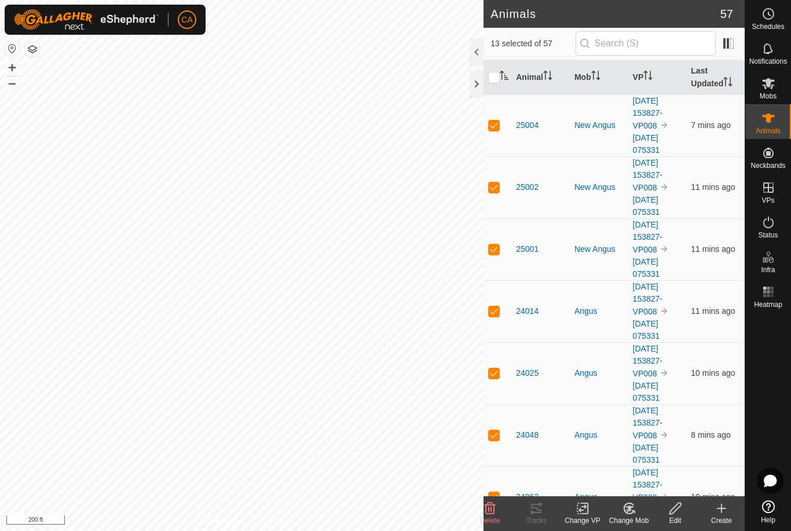
click at [500, 75] on input "checkbox" at bounding box center [494, 78] width 12 height 12
checkbox input "true"
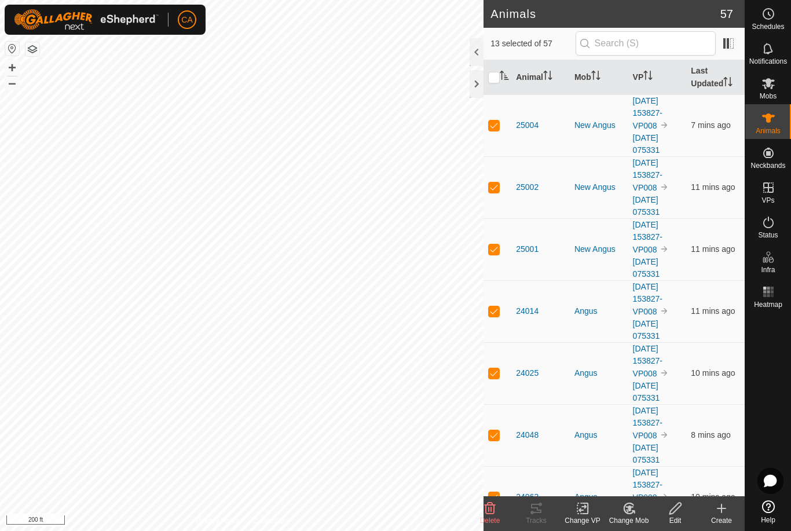
checkbox input "true"
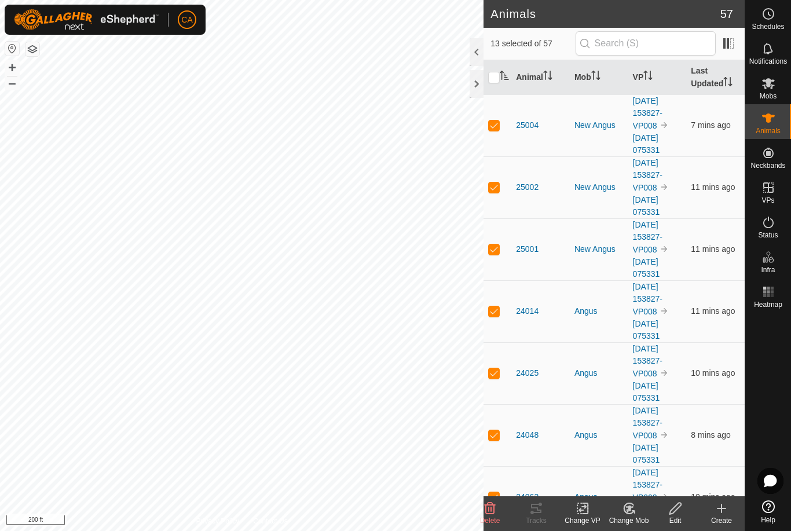
checkbox input "true"
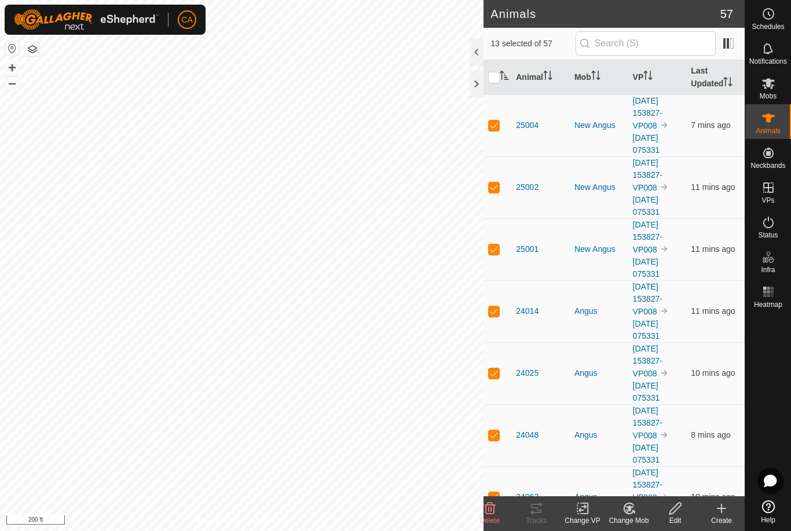
checkbox input "true"
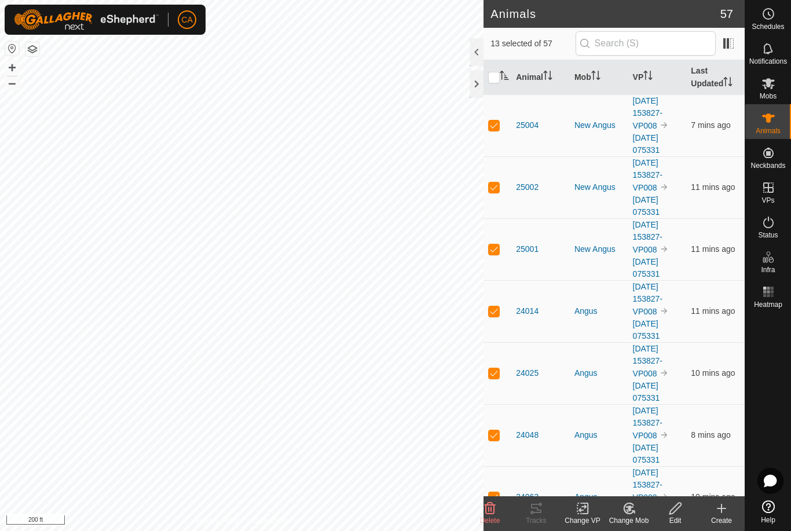
checkbox input "true"
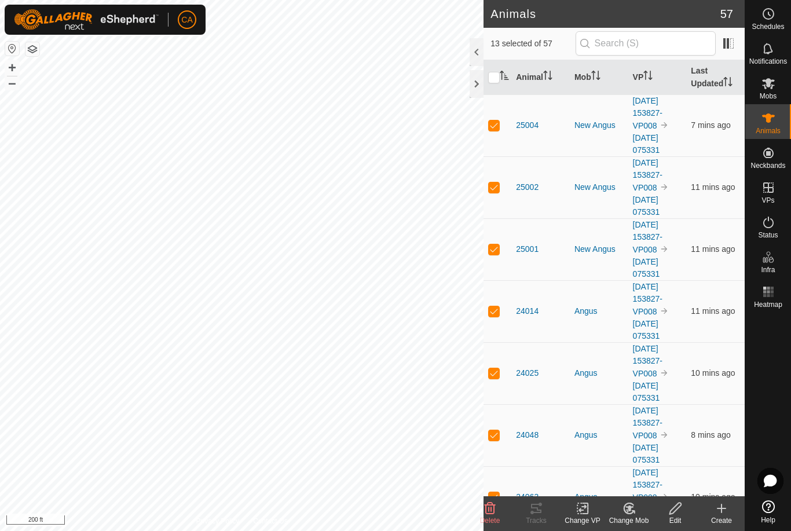
checkbox input "true"
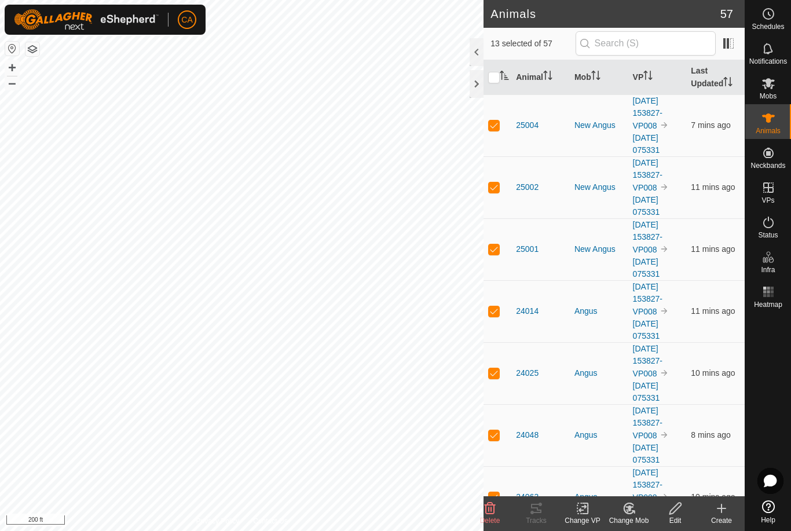
checkbox input "true"
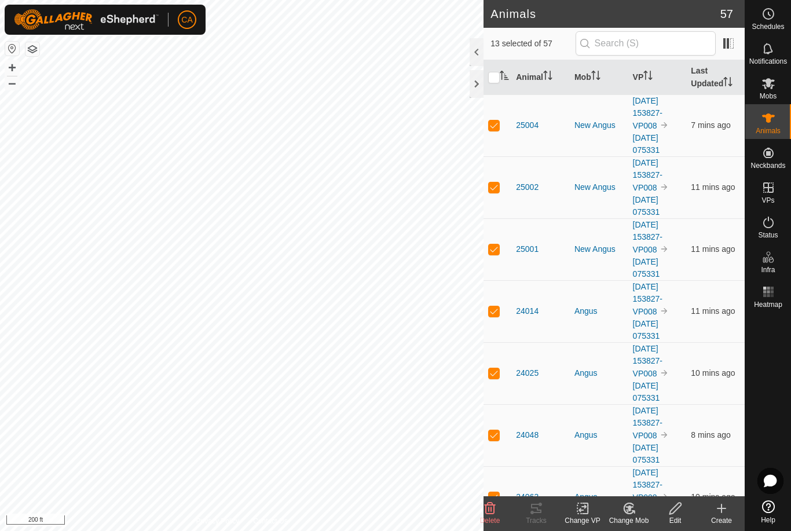
checkbox input "true"
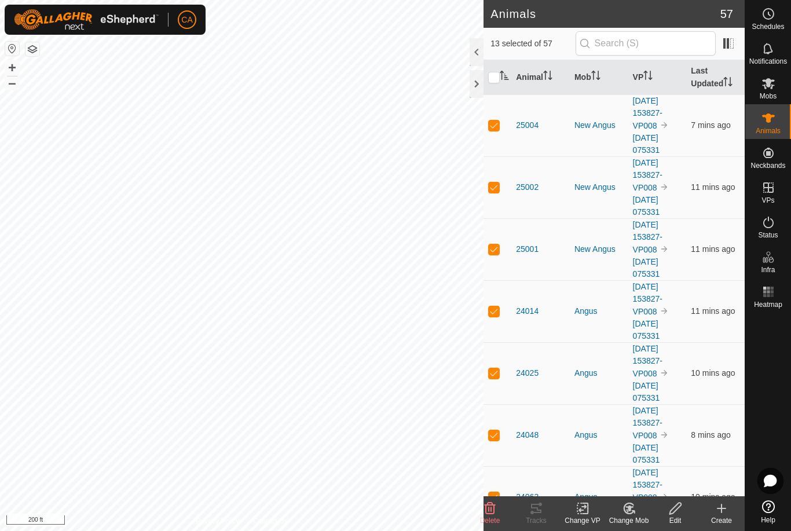
checkbox input "true"
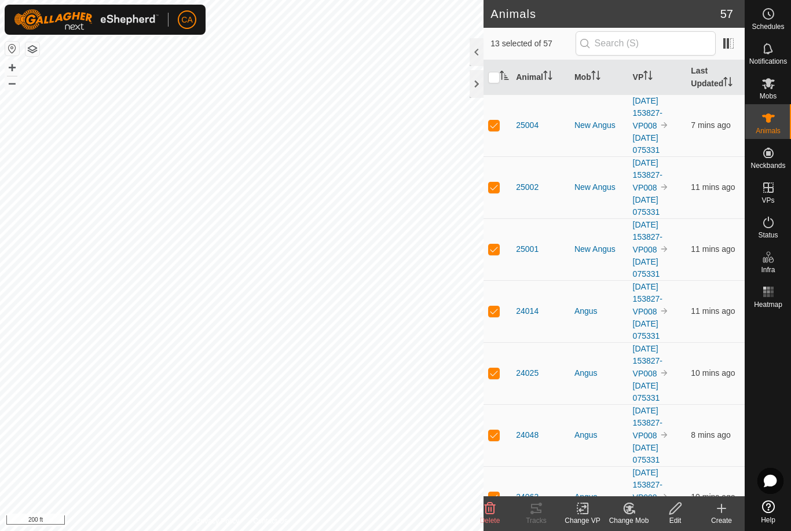
checkbox input "true"
click at [492, 78] on input "checkbox" at bounding box center [494, 78] width 12 height 12
checkbox input "false"
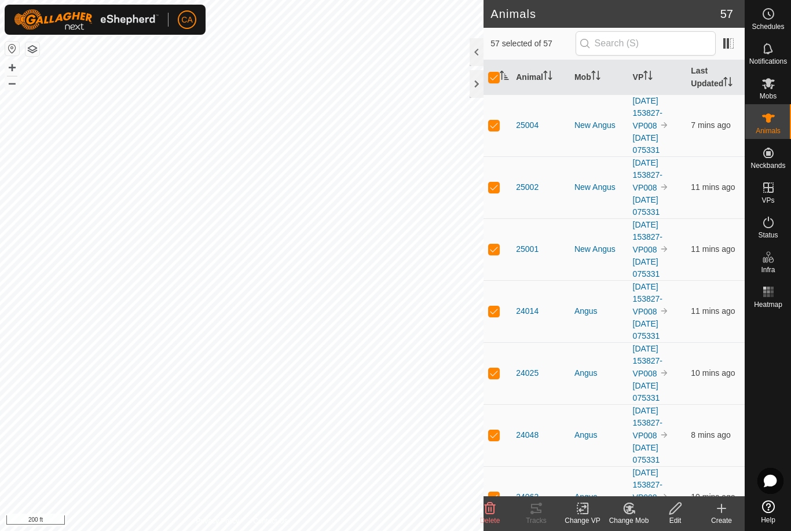
checkbox input "false"
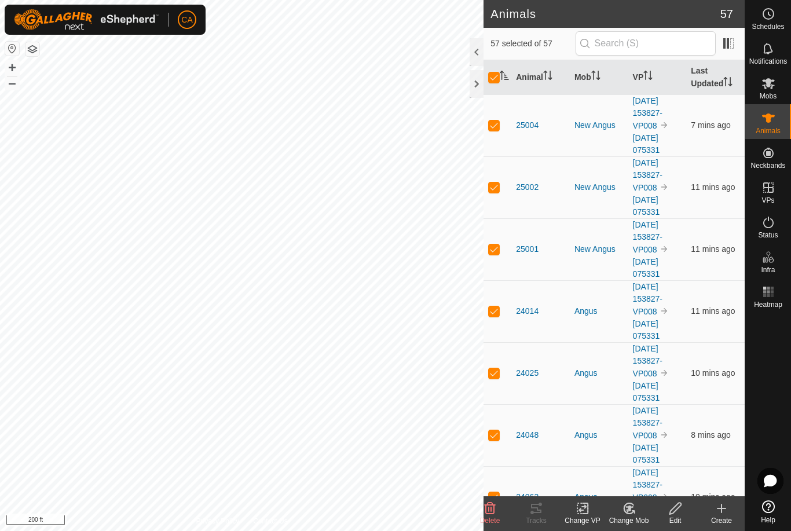
checkbox input "false"
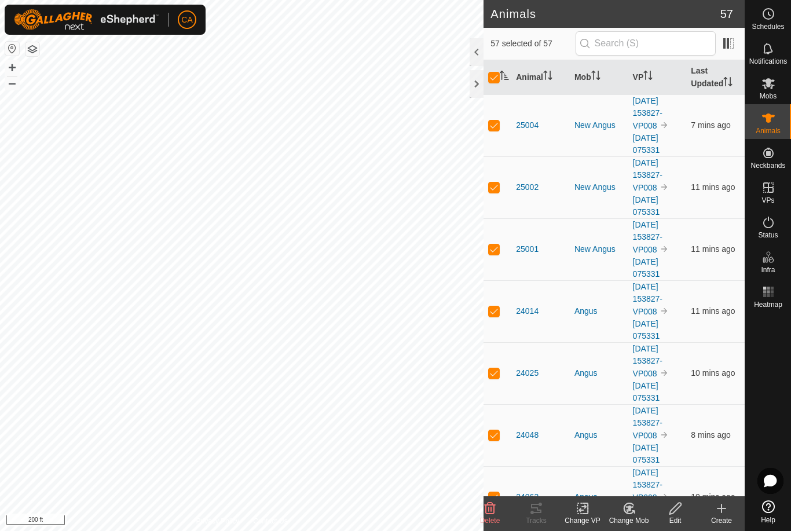
checkbox input "false"
click at [604, 67] on th "Mob" at bounding box center [599, 77] width 58 height 35
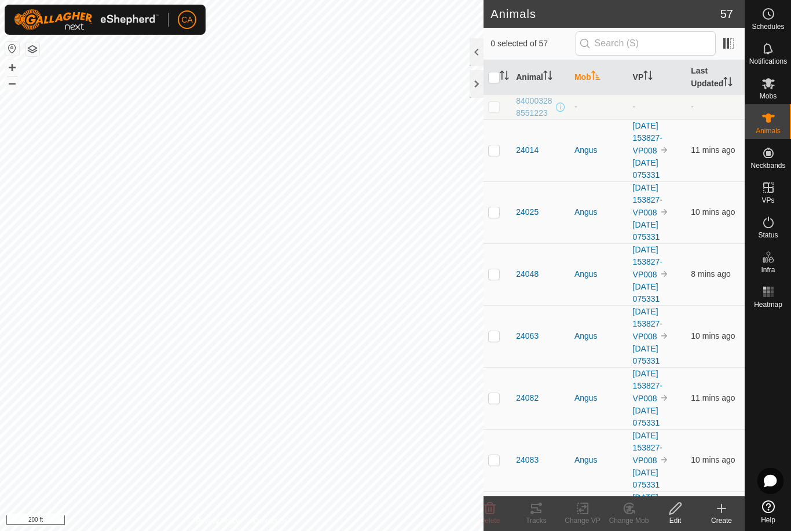
click at [600, 80] on p-sorticon "Activate to sort" at bounding box center [595, 76] width 9 height 9
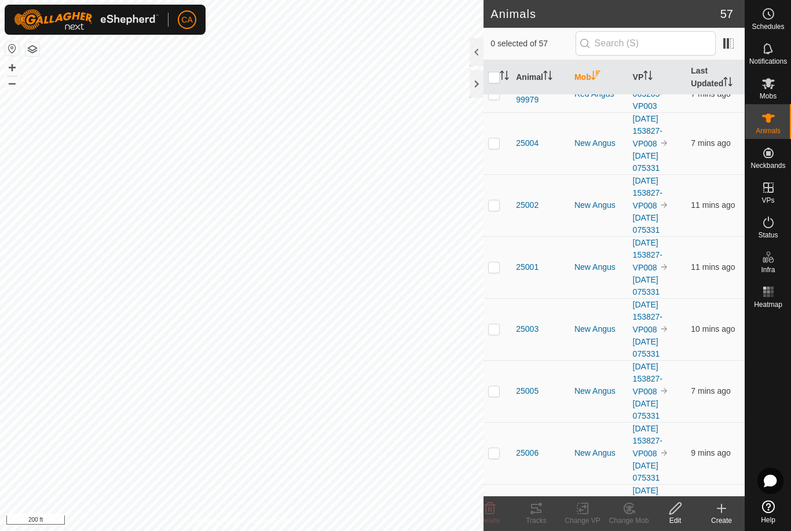
scroll to position [1234, 0]
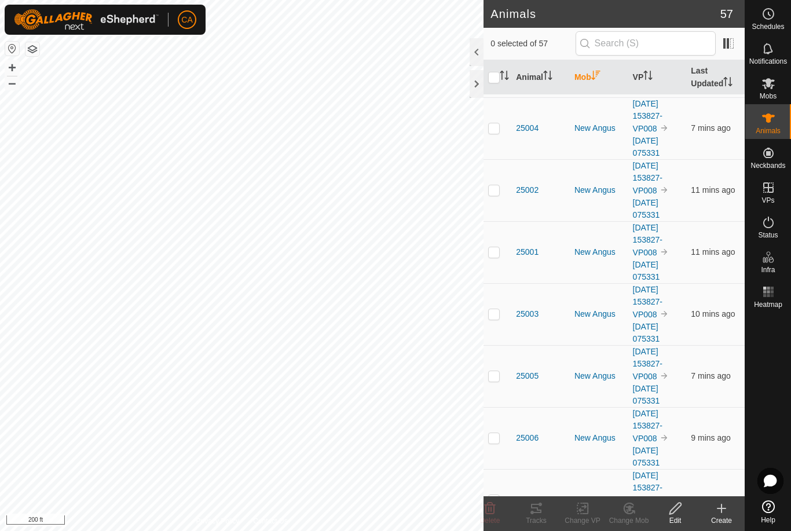
click at [497, 127] on p-checkbox at bounding box center [494, 127] width 12 height 9
click at [506, 189] on td at bounding box center [497, 190] width 28 height 62
click at [504, 250] on td at bounding box center [497, 252] width 28 height 62
click at [497, 310] on p-checkbox at bounding box center [494, 313] width 12 height 9
click at [504, 374] on td at bounding box center [497, 376] width 28 height 62
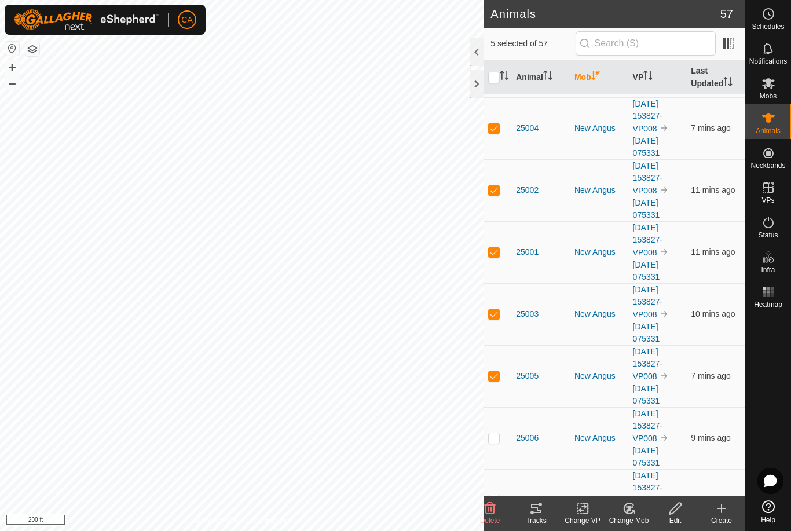
click at [504, 439] on td at bounding box center [497, 438] width 28 height 62
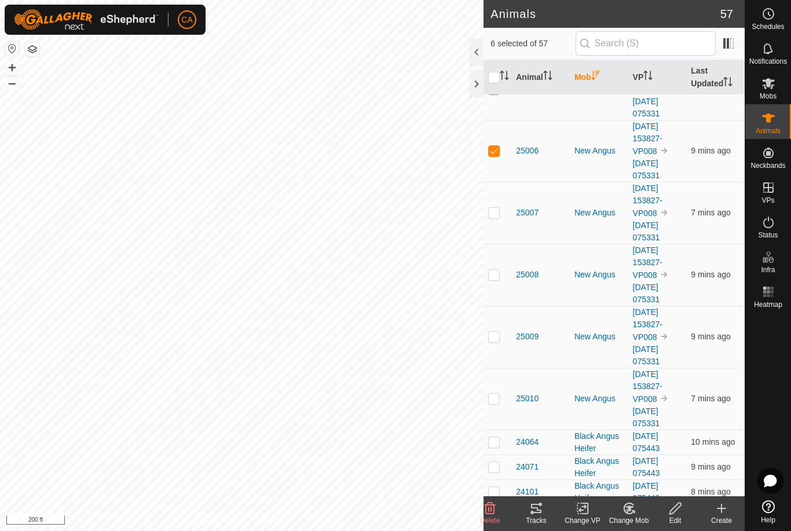
scroll to position [1526, 0]
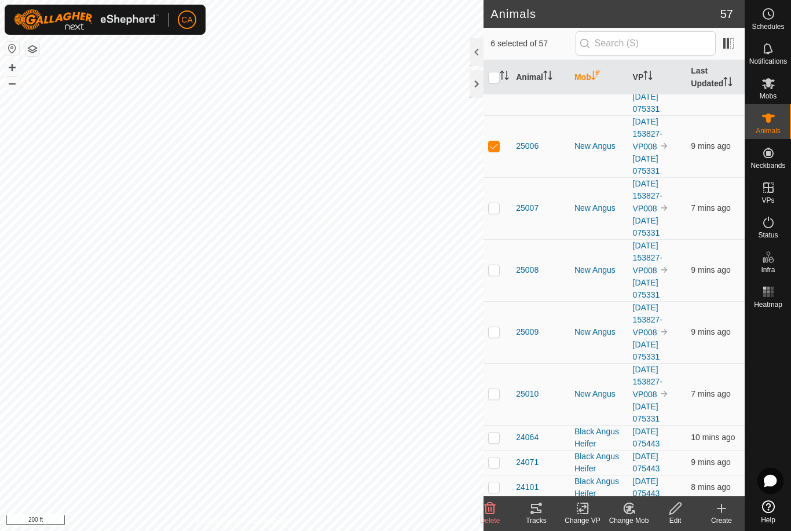
click at [496, 212] on p-checkbox at bounding box center [494, 207] width 12 height 9
click at [493, 273] on p-checkbox at bounding box center [494, 269] width 12 height 9
click at [497, 329] on p-checkbox at bounding box center [494, 331] width 12 height 9
click at [497, 397] on p-checkbox at bounding box center [494, 393] width 12 height 9
click at [539, 520] on div "Tracks" at bounding box center [536, 520] width 46 height 10
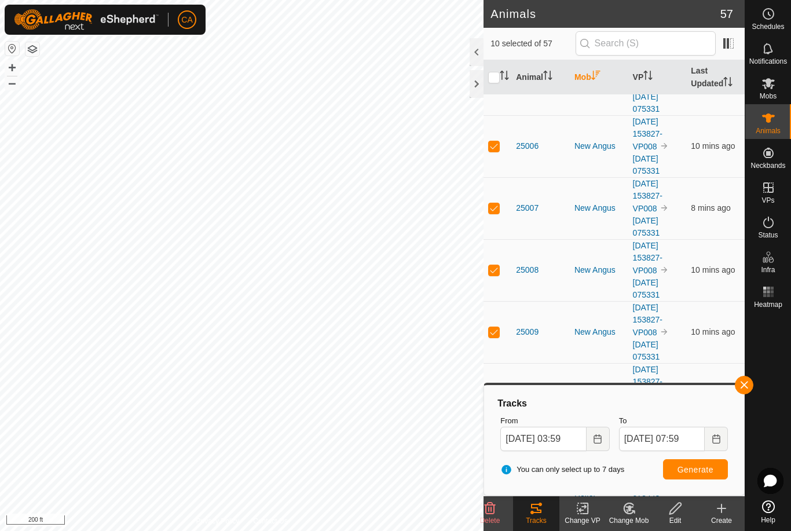
click at [746, 387] on span "button" at bounding box center [743, 384] width 9 height 9
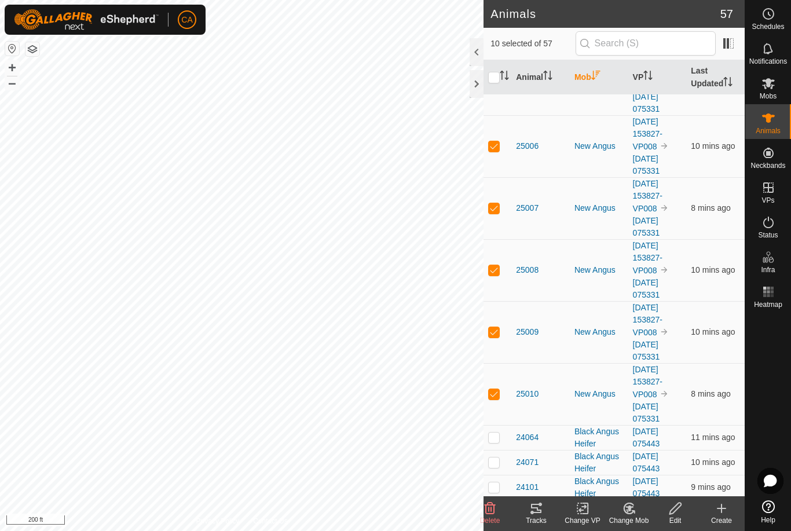
click at [493, 82] on input "checkbox" at bounding box center [494, 78] width 12 height 12
click at [497, 80] on input "checkbox" at bounding box center [494, 78] width 12 height 12
click at [593, 80] on icon "Activate to sort" at bounding box center [595, 75] width 9 height 9
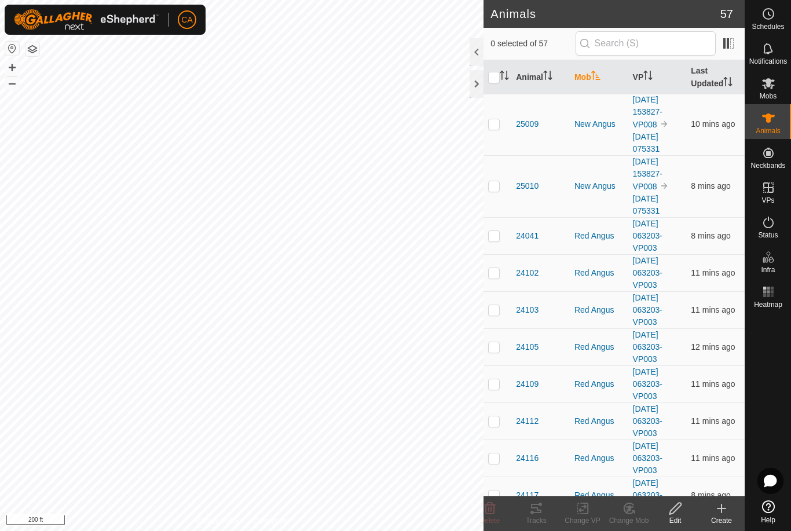
scroll to position [0, 0]
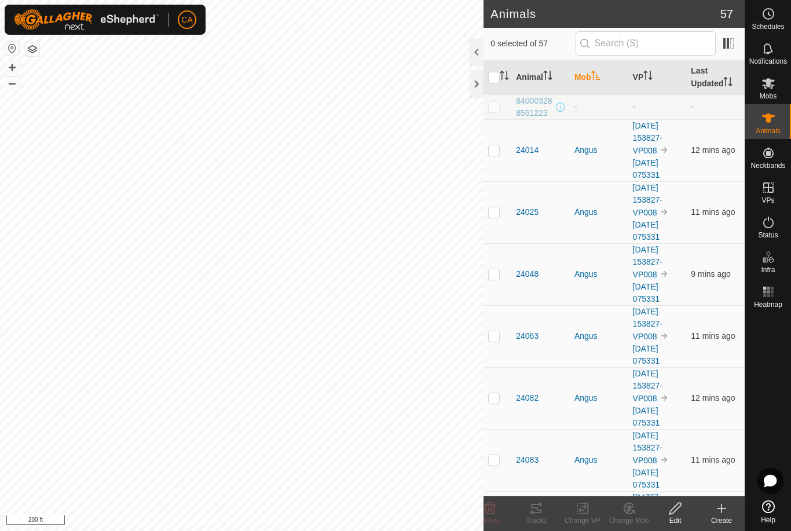
click at [589, 87] on th "Mob" at bounding box center [599, 77] width 58 height 35
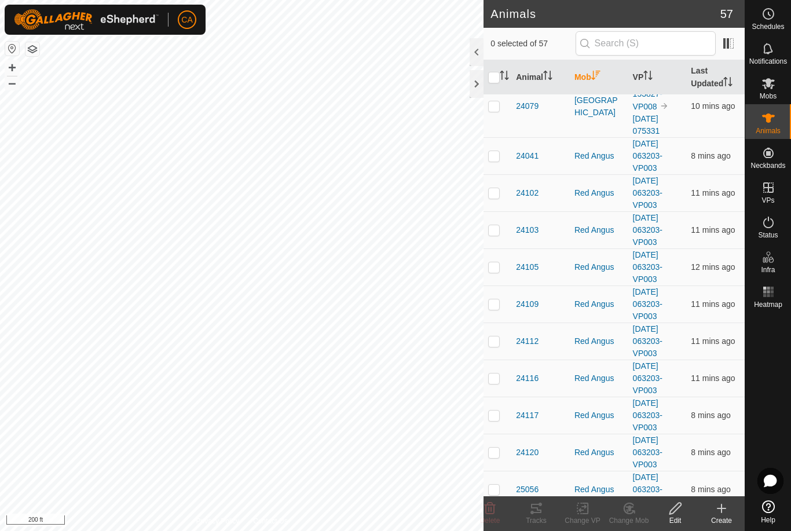
scroll to position [437, 0]
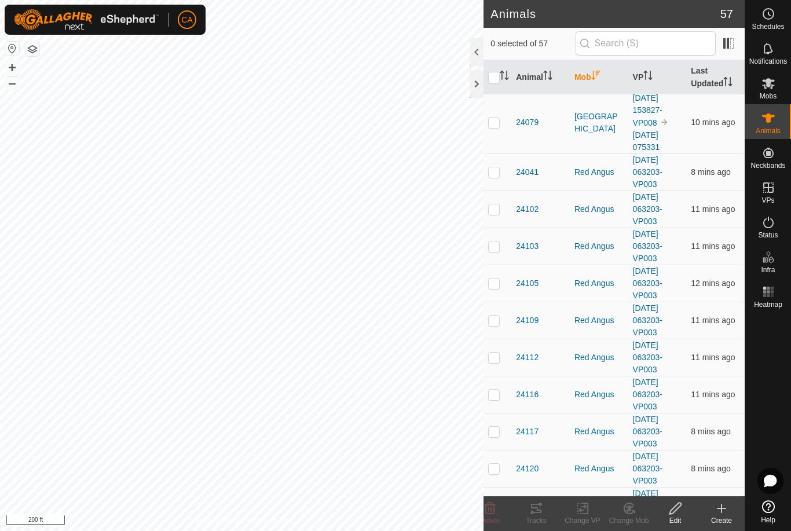
click at [493, 179] on td at bounding box center [497, 171] width 28 height 37
click at [501, 208] on td at bounding box center [497, 208] width 28 height 37
click at [496, 250] on p-checkbox at bounding box center [494, 245] width 12 height 9
click at [501, 281] on td at bounding box center [497, 283] width 28 height 37
click at [504, 317] on td at bounding box center [497, 320] width 28 height 37
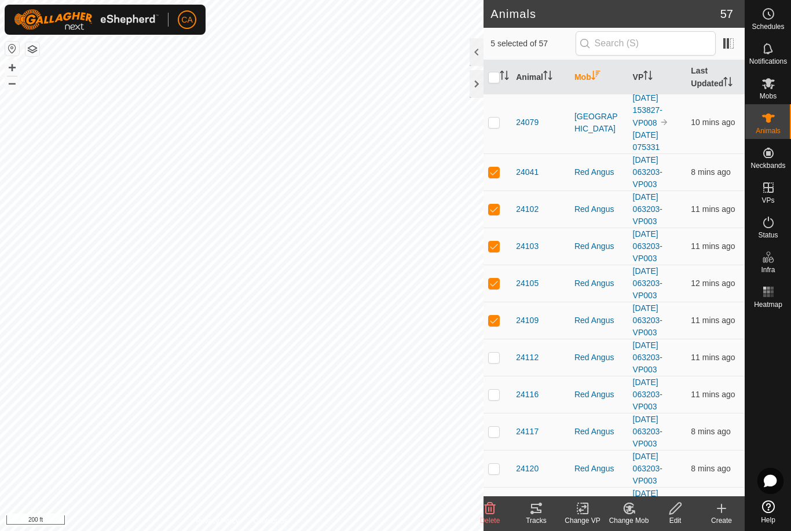
click at [493, 363] on td at bounding box center [497, 357] width 28 height 37
click at [497, 400] on td at bounding box center [497, 394] width 28 height 37
click at [499, 435] on p-checkbox at bounding box center [494, 431] width 12 height 9
click at [498, 470] on p-checkbox at bounding box center [494, 468] width 12 height 9
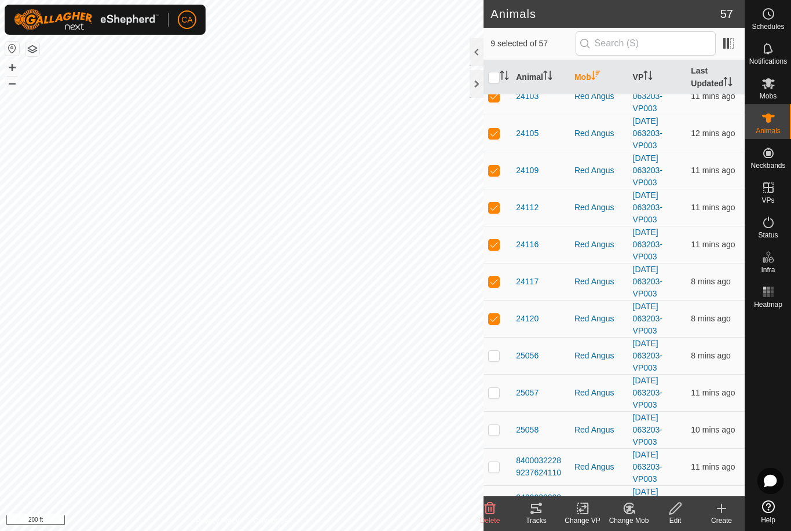
scroll to position [591, 0]
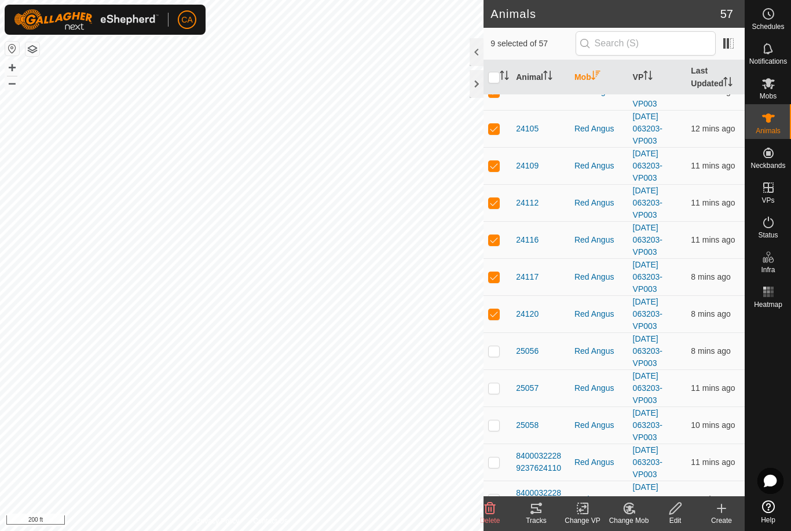
click at [494, 358] on td at bounding box center [497, 350] width 28 height 37
click at [539, 521] on div "Tracks" at bounding box center [536, 520] width 46 height 10
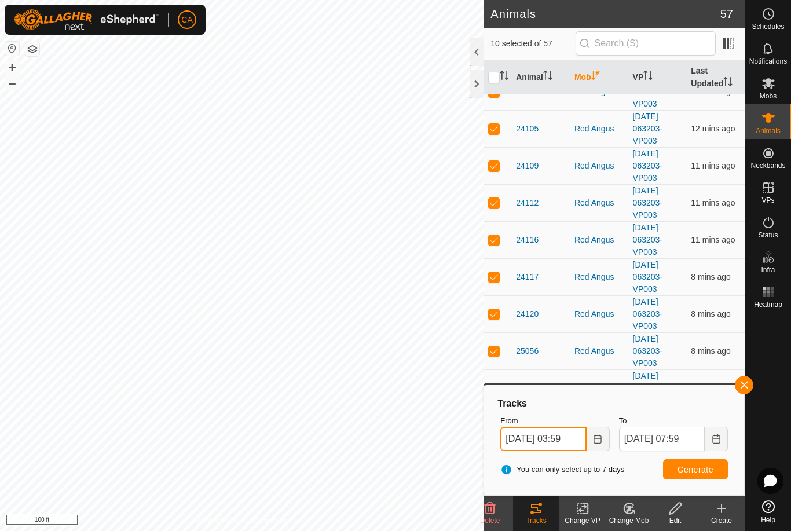
click at [550, 449] on input "[DATE] 03:59" at bounding box center [543, 439] width 86 height 24
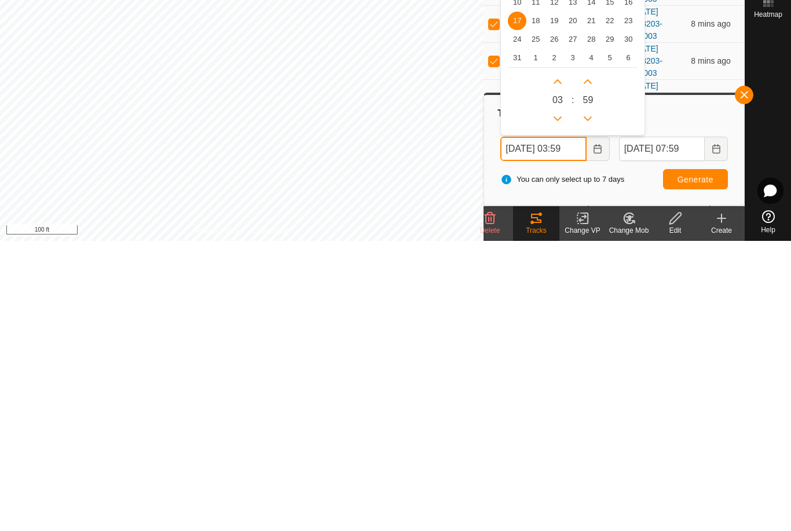
click at [558, 367] on icon "Next Hour" at bounding box center [557, 371] width 9 height 9
click at [558, 362] on button "Next Hour" at bounding box center [557, 371] width 19 height 19
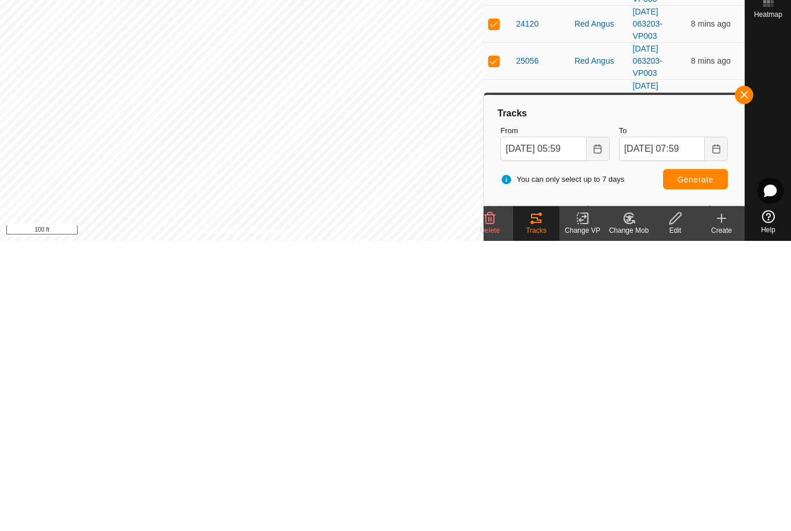
click at [702, 465] on span "Generate" at bounding box center [695, 469] width 36 height 9
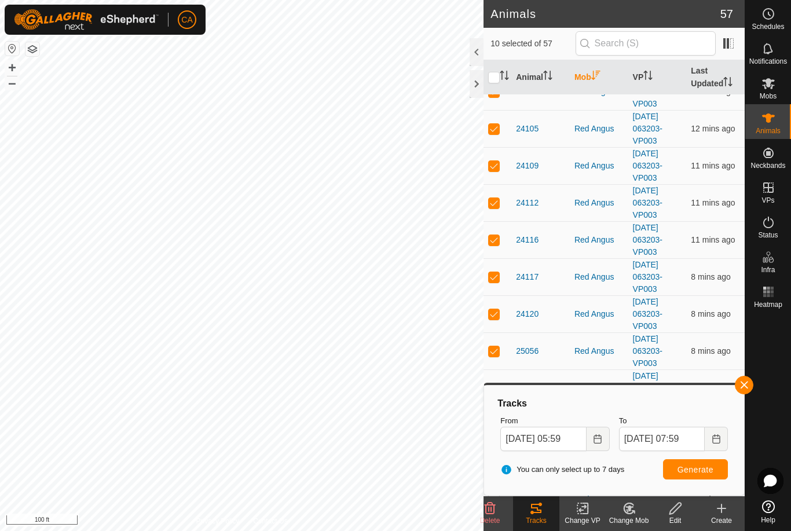
click at [488, 77] on input "checkbox" at bounding box center [494, 78] width 12 height 12
click at [493, 77] on input "checkbox" at bounding box center [494, 78] width 12 height 12
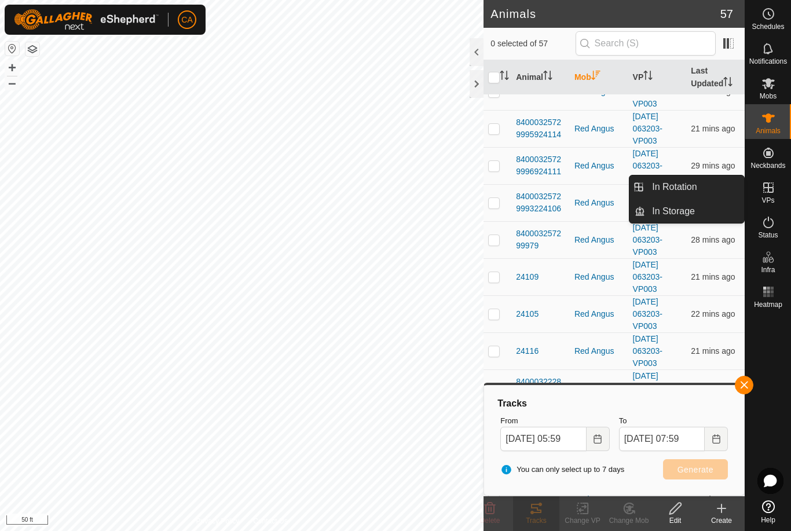
click at [658, 185] on span "In Rotation" at bounding box center [674, 187] width 45 height 14
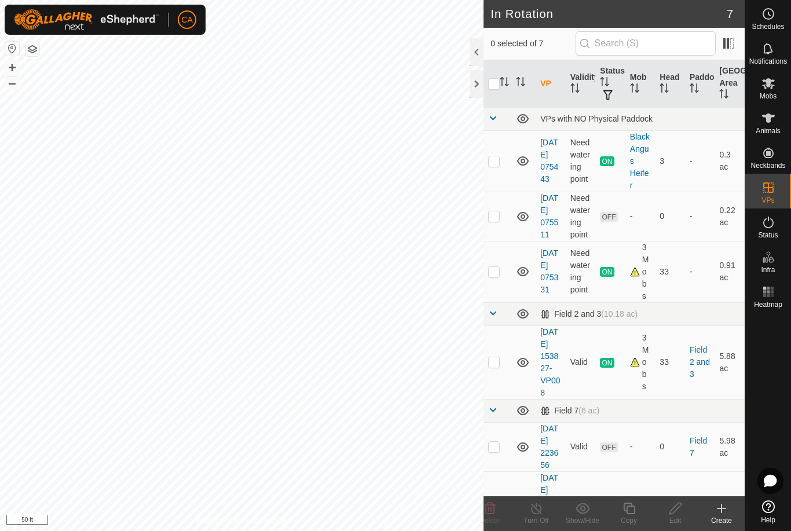
click at [498, 388] on td at bounding box center [497, 362] width 28 height 74
click at [501, 377] on td at bounding box center [497, 362] width 28 height 74
click at [495, 216] on p-checkbox at bounding box center [494, 215] width 12 height 9
click at [496, 220] on p-checkbox at bounding box center [494, 215] width 12 height 9
click at [497, 276] on p-checkbox at bounding box center [494, 271] width 12 height 9
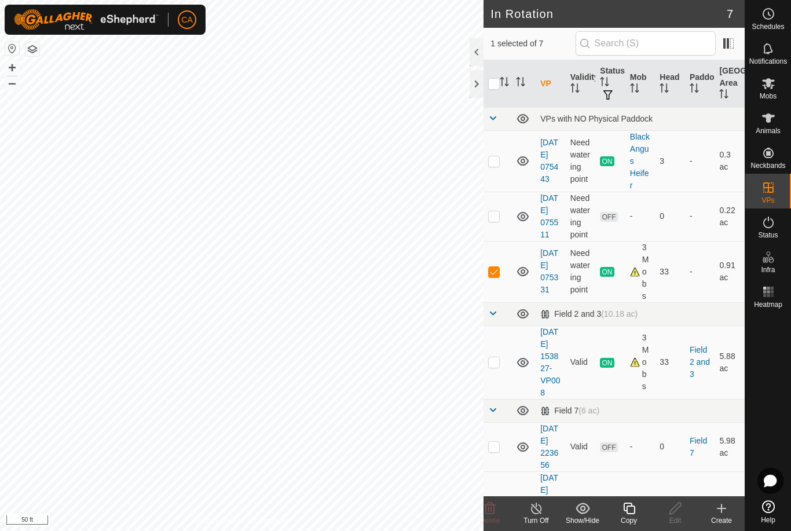
click at [626, 508] on icon at bounding box center [629, 508] width 14 height 14
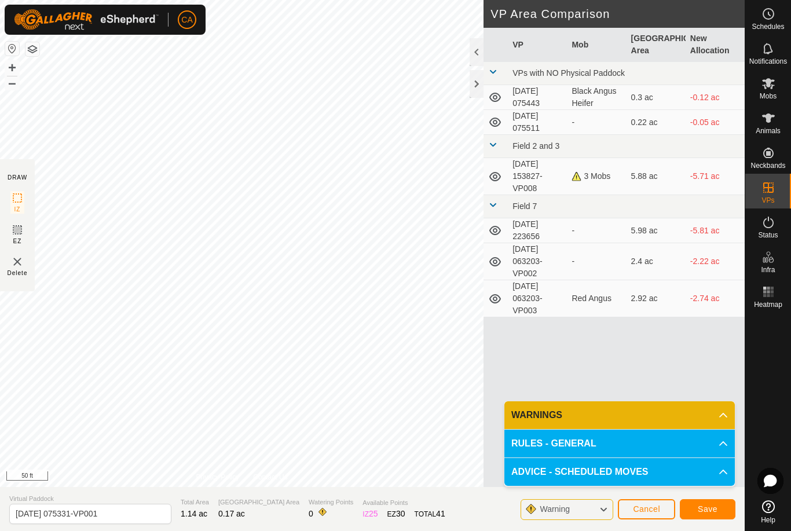
click at [699, 505] on span "Save" at bounding box center [708, 508] width 20 height 9
